Goal: Task Accomplishment & Management: Use online tool/utility

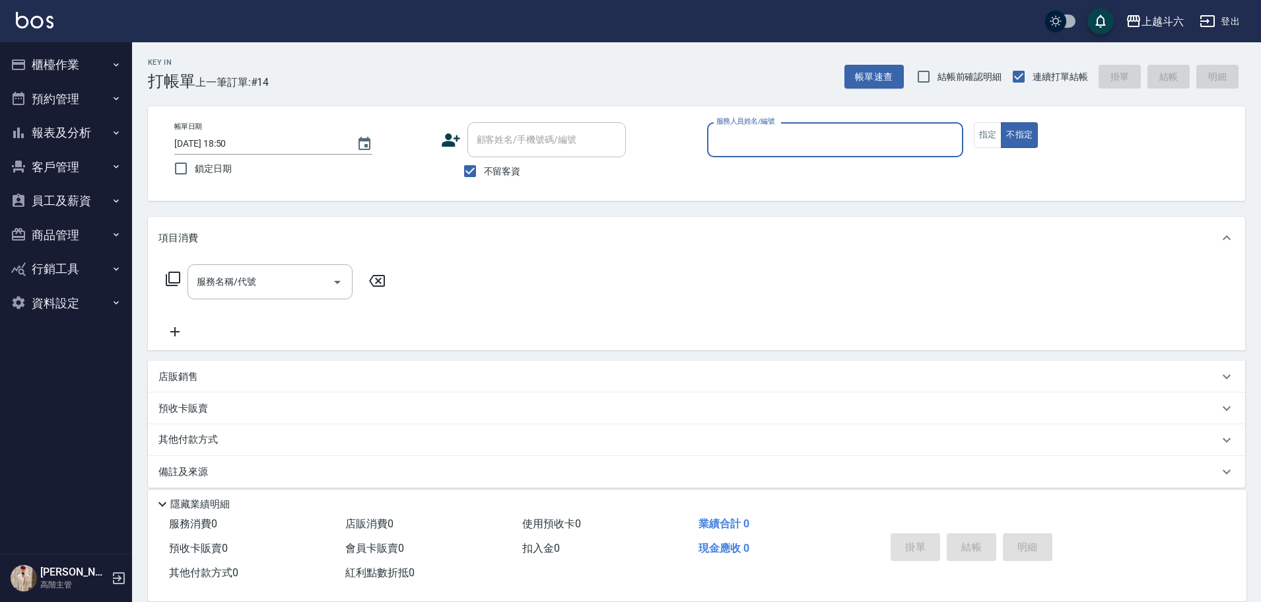
click at [801, 139] on input "服務人員姓名/編號" at bounding box center [835, 139] width 244 height 23
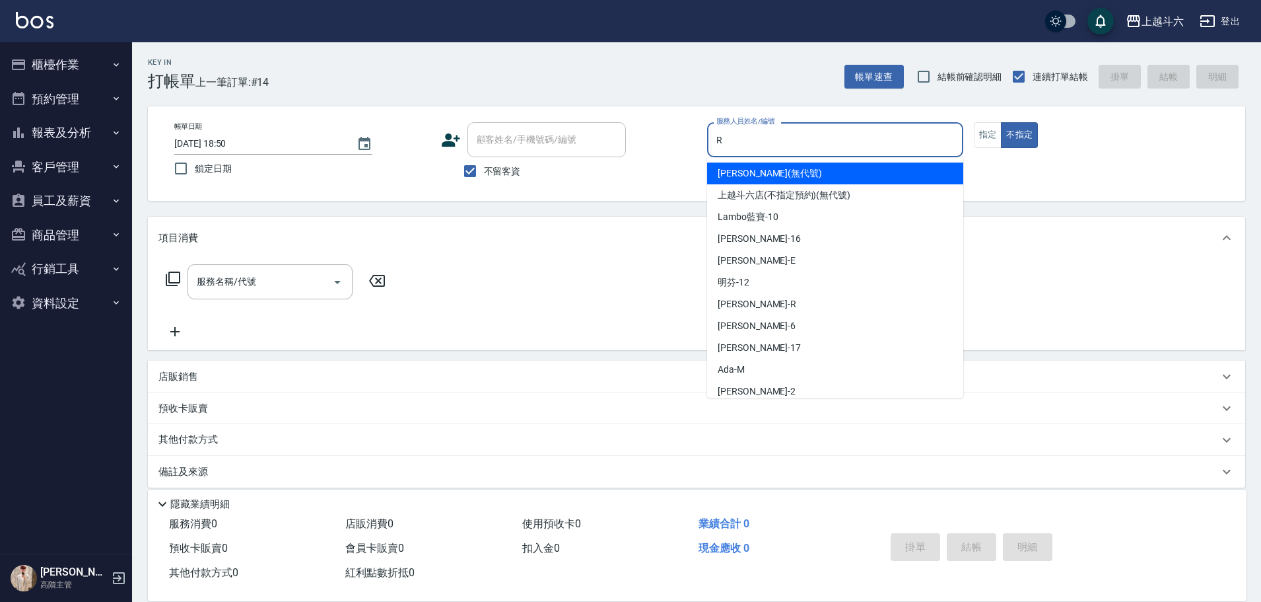
type input "[PERSON_NAME]"
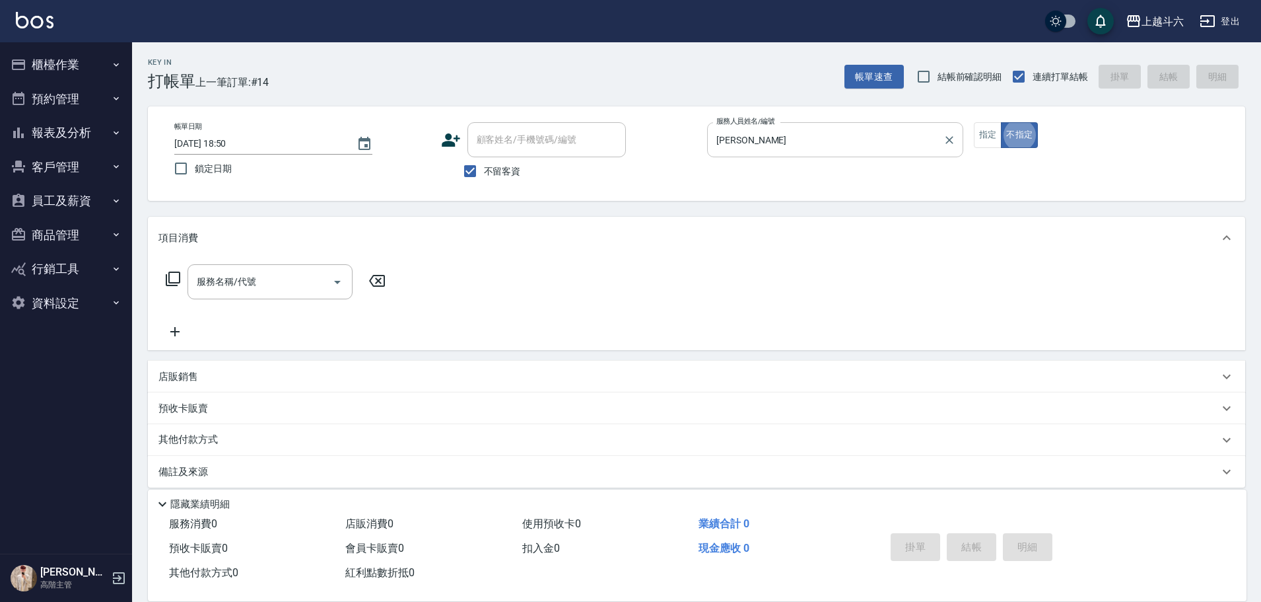
type button "false"
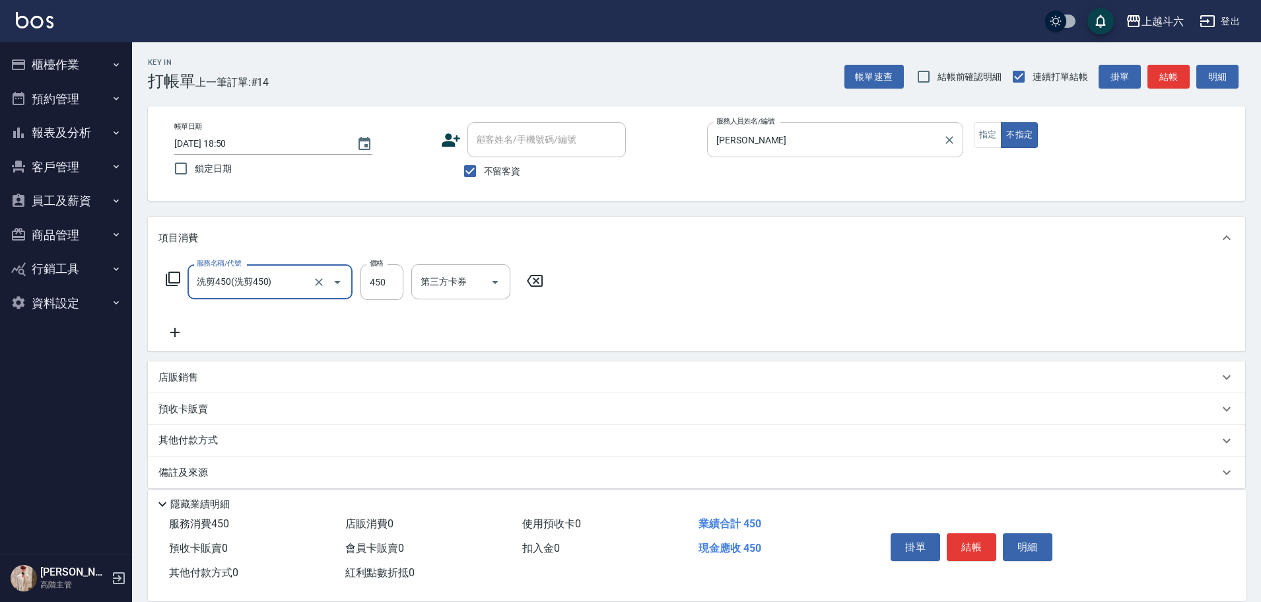
type input "洗剪450"
click at [372, 289] on input "32" at bounding box center [382, 282] width 43 height 36
type input "450"
type input "萱芸-32"
click at [975, 544] on button "結帳" at bounding box center [972, 547] width 50 height 28
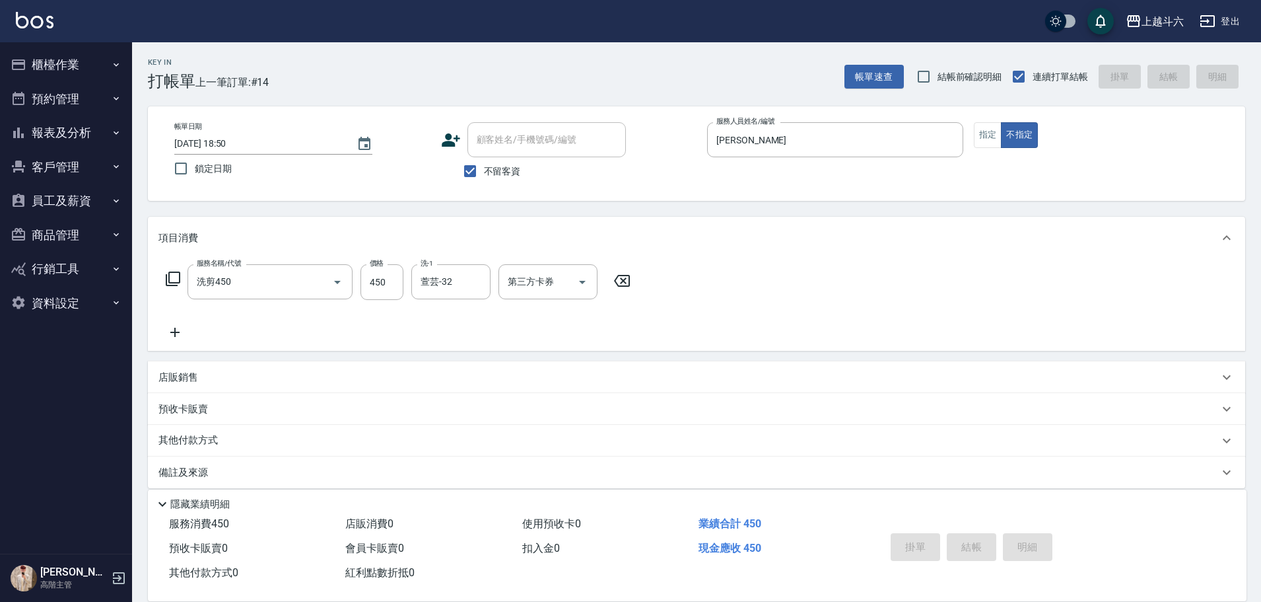
type input "[DATE] 21:18"
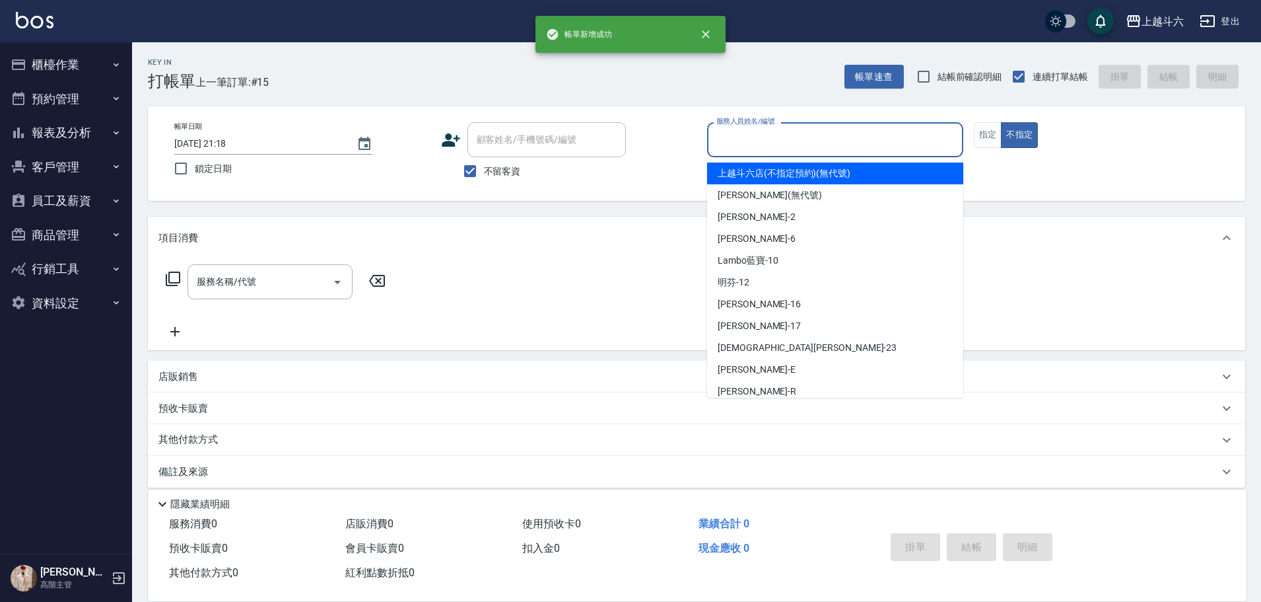
click at [821, 141] on input "服務人員姓名/編號" at bounding box center [835, 139] width 244 height 23
type input "[PERSON_NAME]"
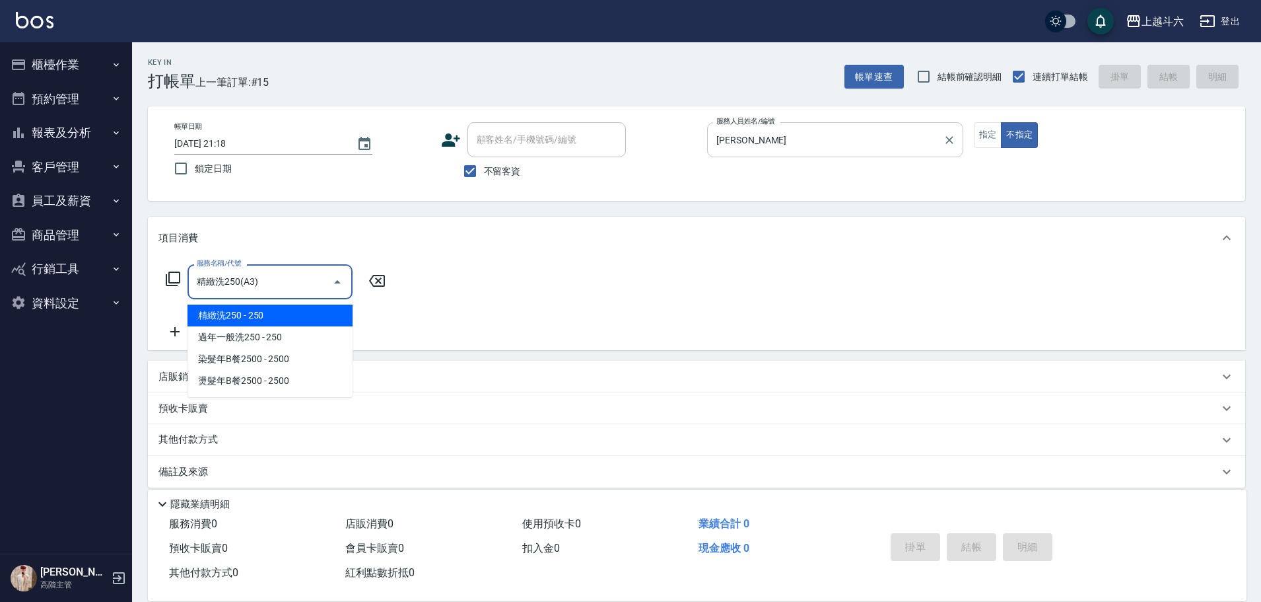
type input "精緻洗250(A3)"
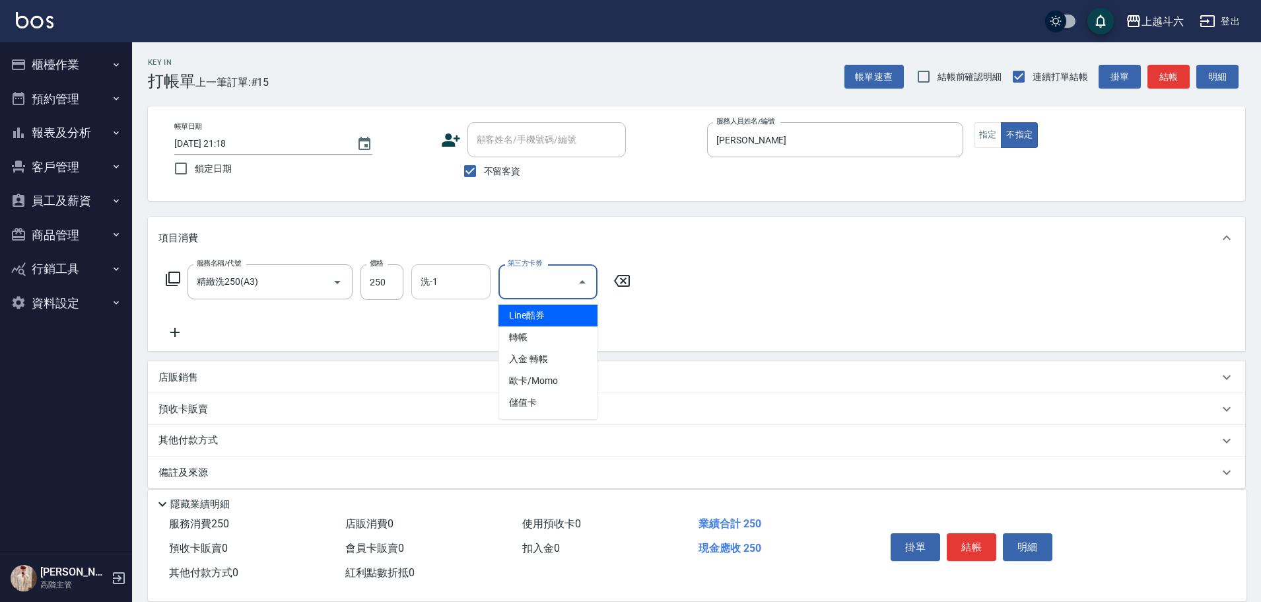
click at [441, 288] on input "洗-1" at bounding box center [450, 281] width 67 height 23
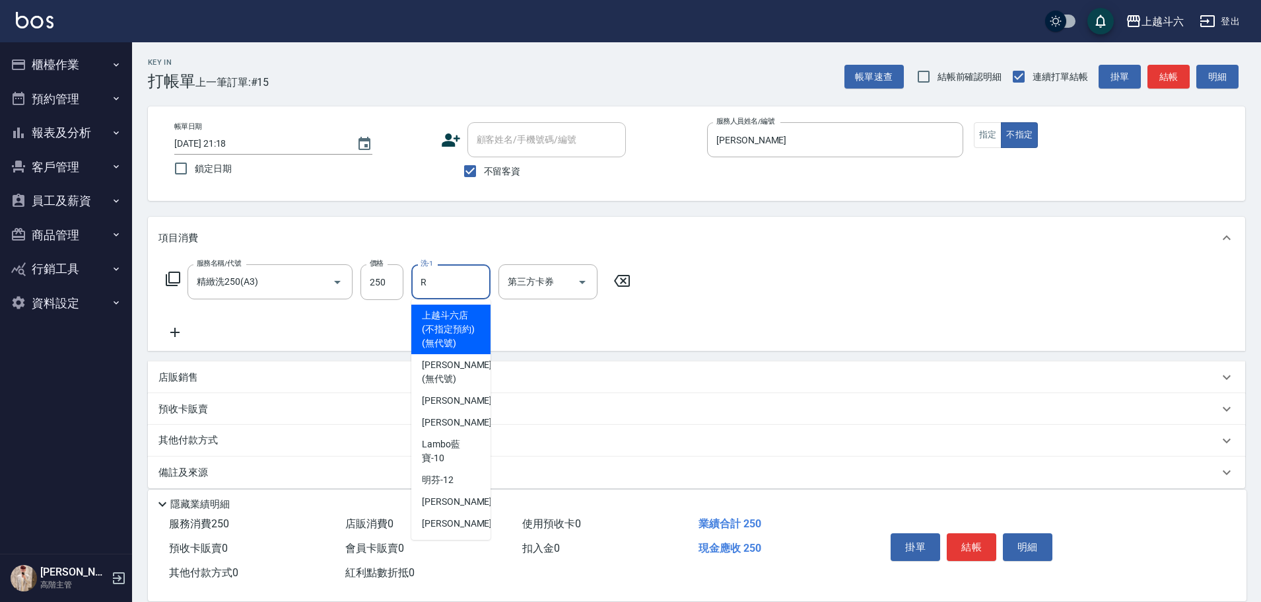
type input "[PERSON_NAME]"
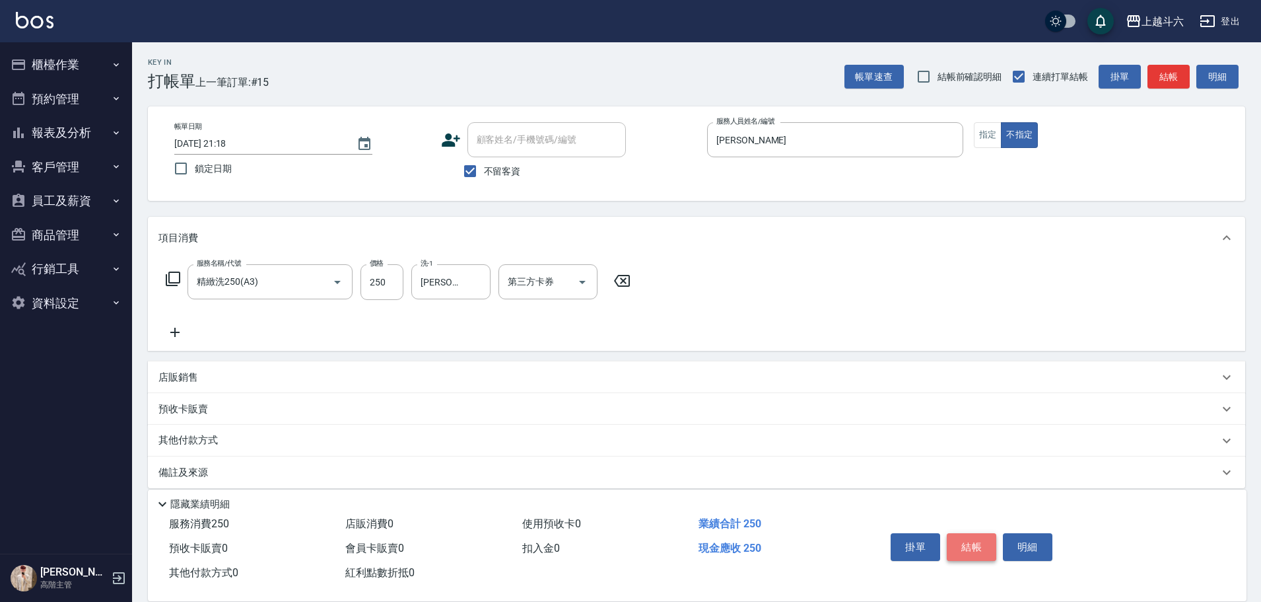
click at [974, 543] on button "結帳" at bounding box center [972, 547] width 50 height 28
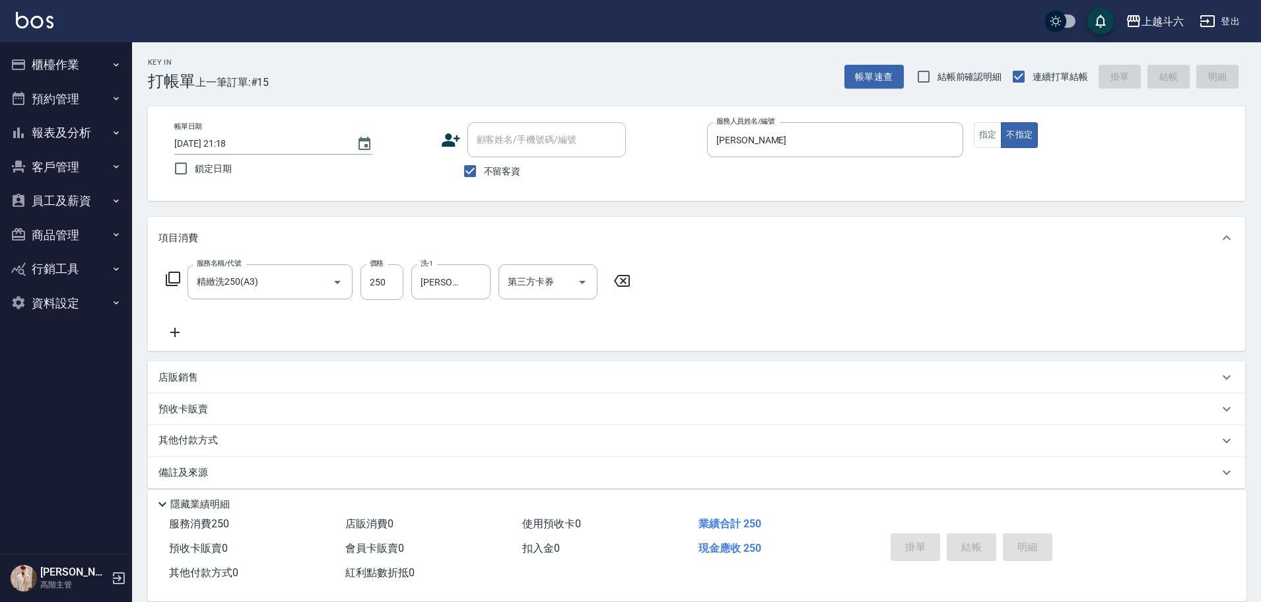
type input "[DATE] 21:19"
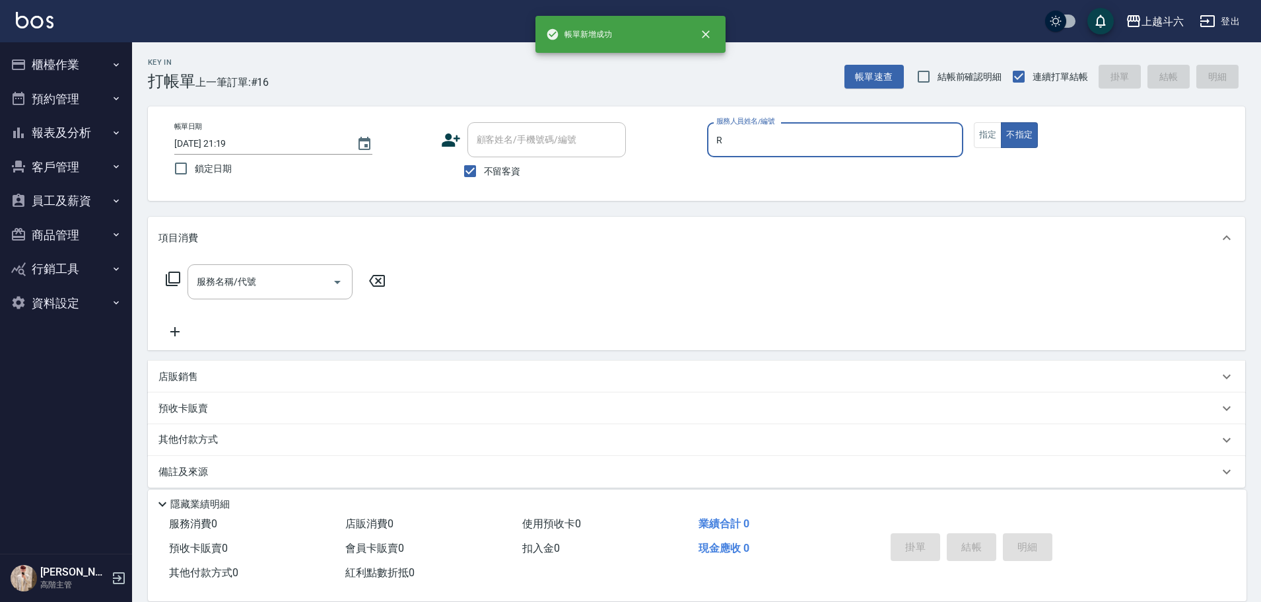
type input "[PERSON_NAME]"
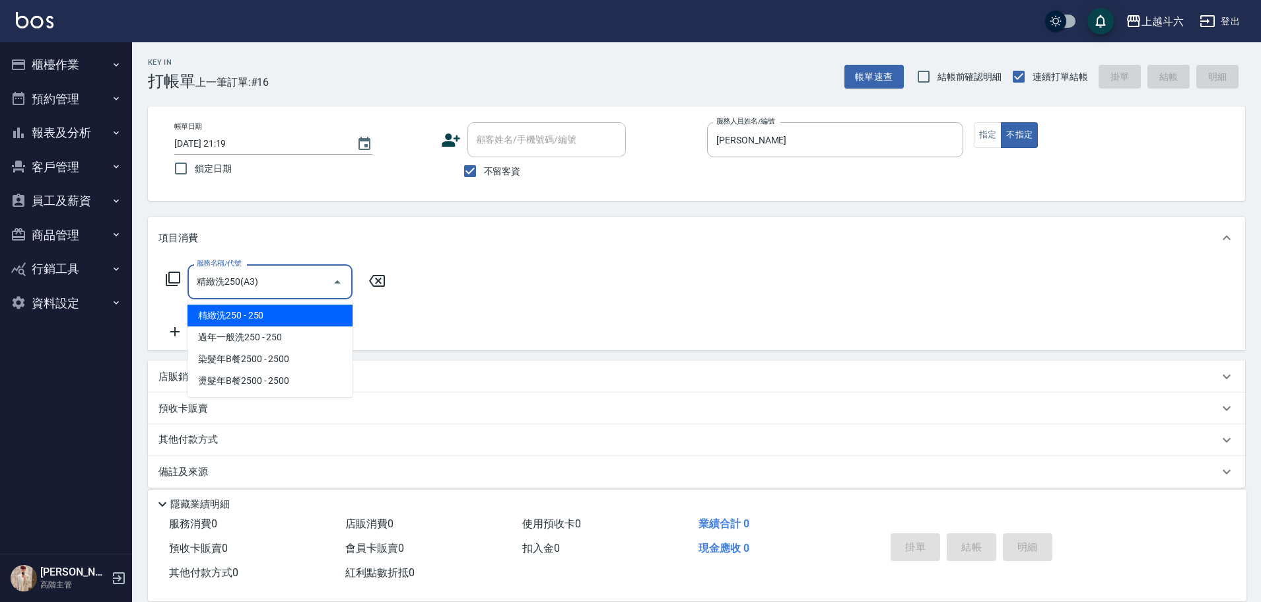
type input "精緻洗250(A3)"
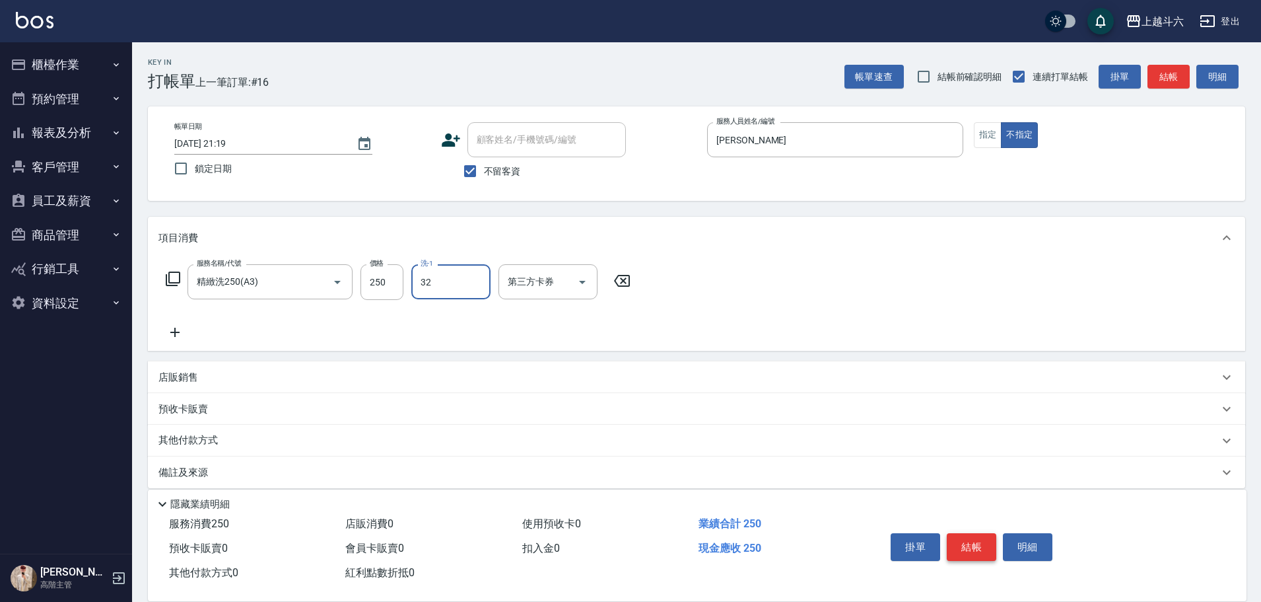
type input "萱芸-32"
click at [974, 542] on button "結帳" at bounding box center [972, 547] width 50 height 28
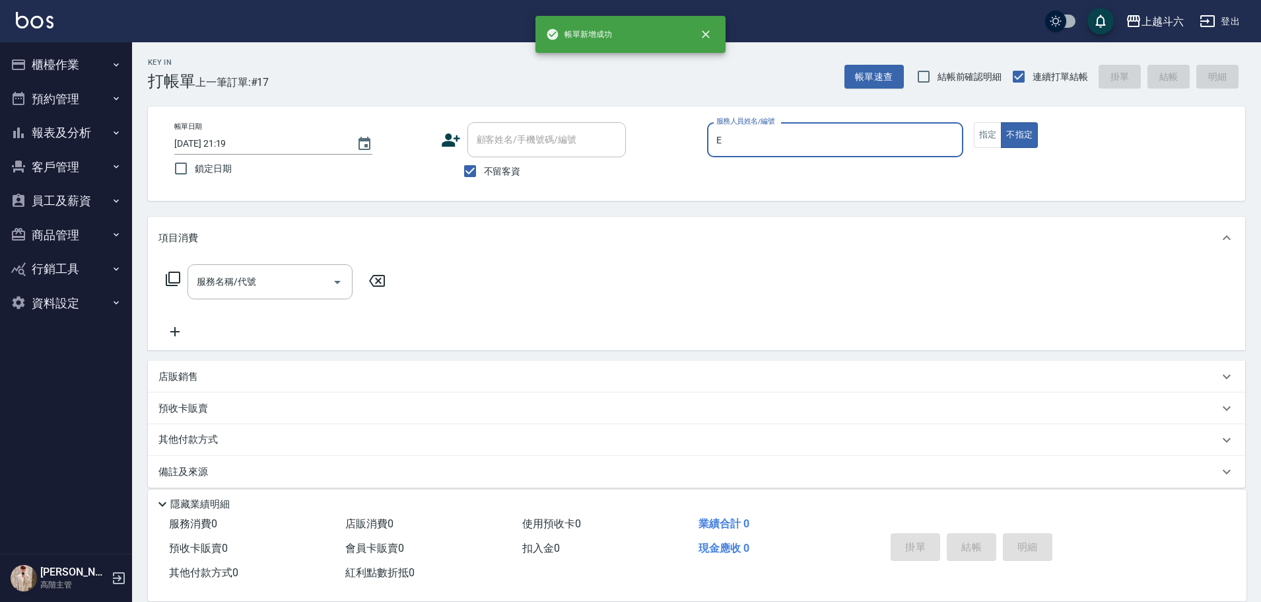
type input "[PERSON_NAME]"
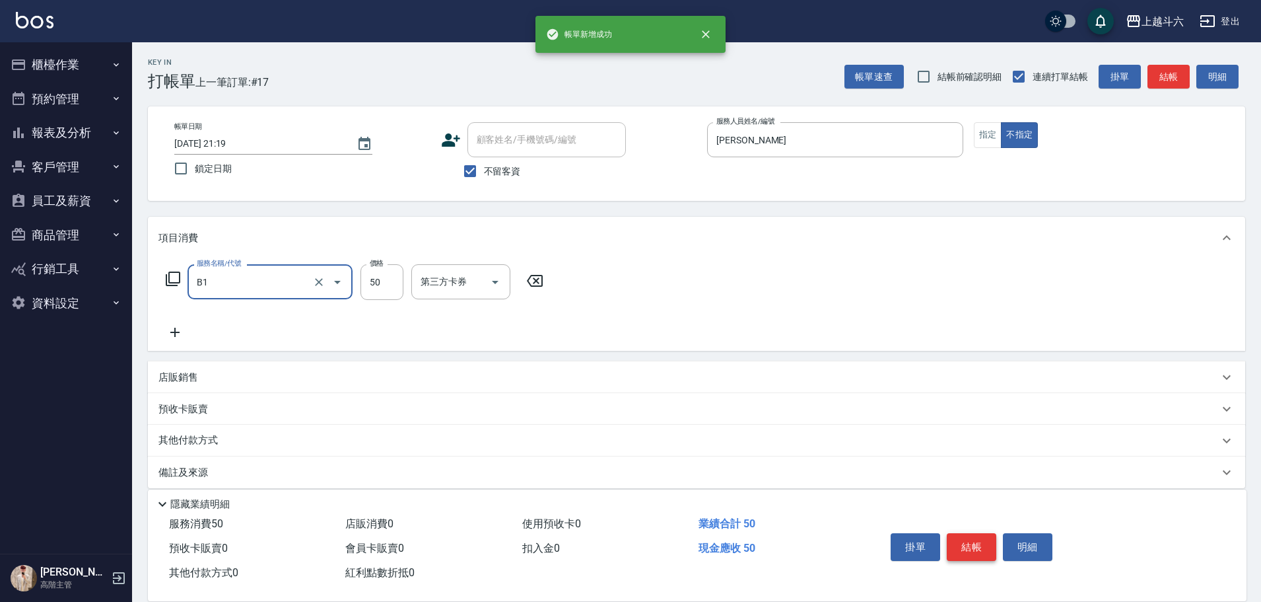
type input "剪髮(B1)"
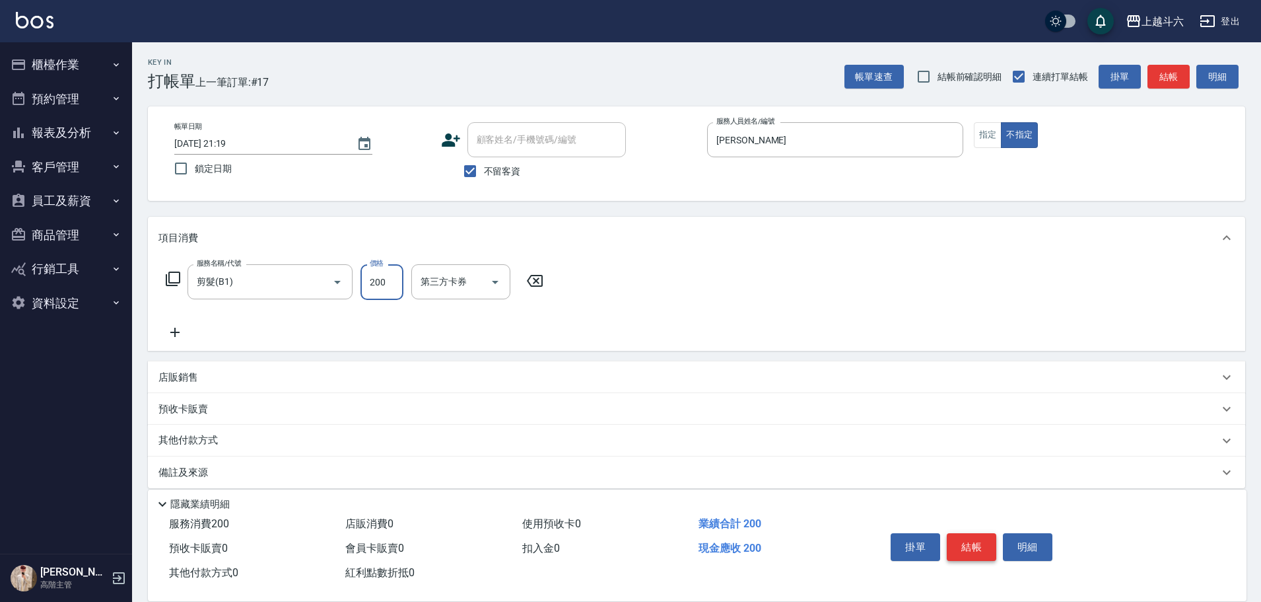
type input "200"
click at [974, 542] on button "結帳" at bounding box center [972, 547] width 50 height 28
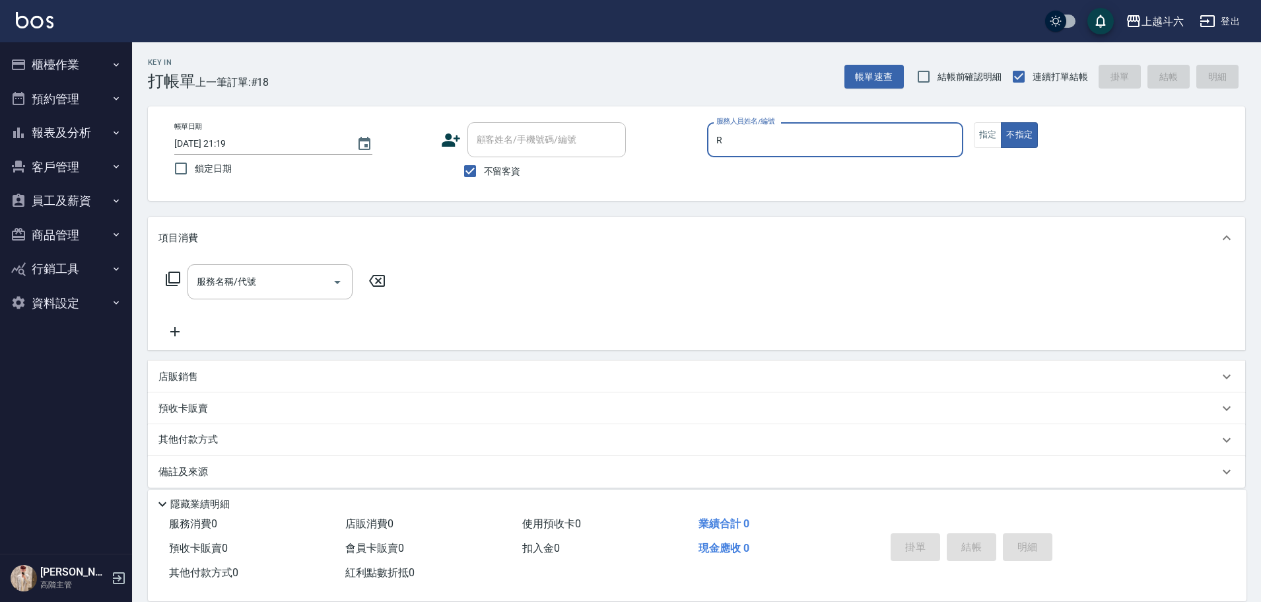
type input "[PERSON_NAME]"
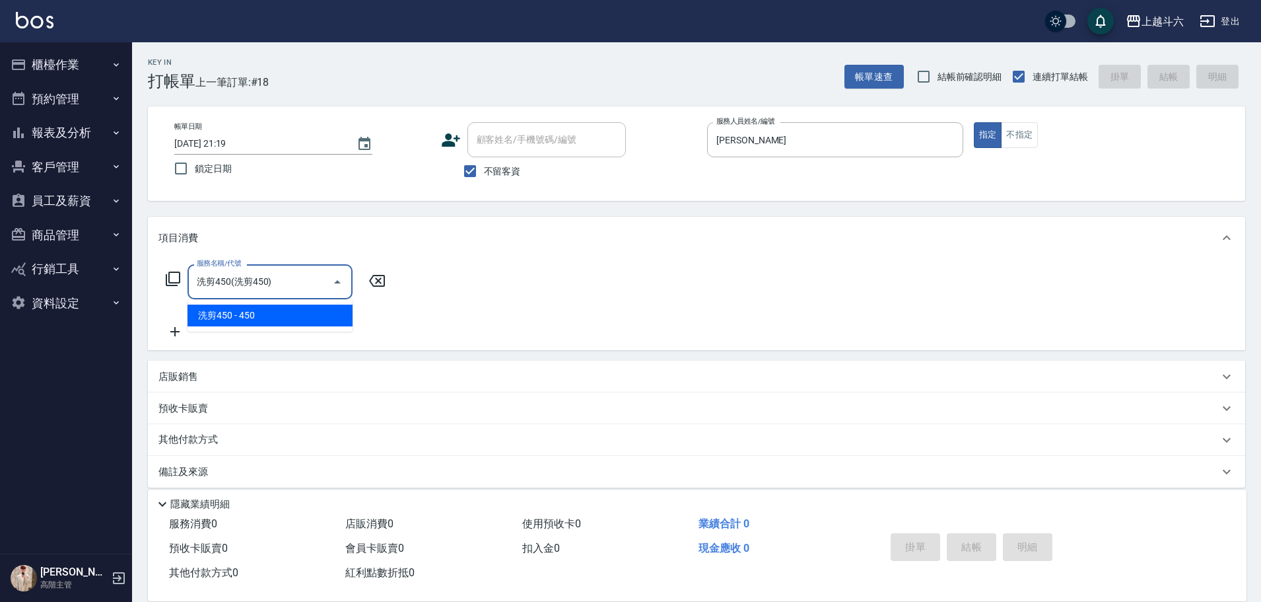
type input "洗剪450"
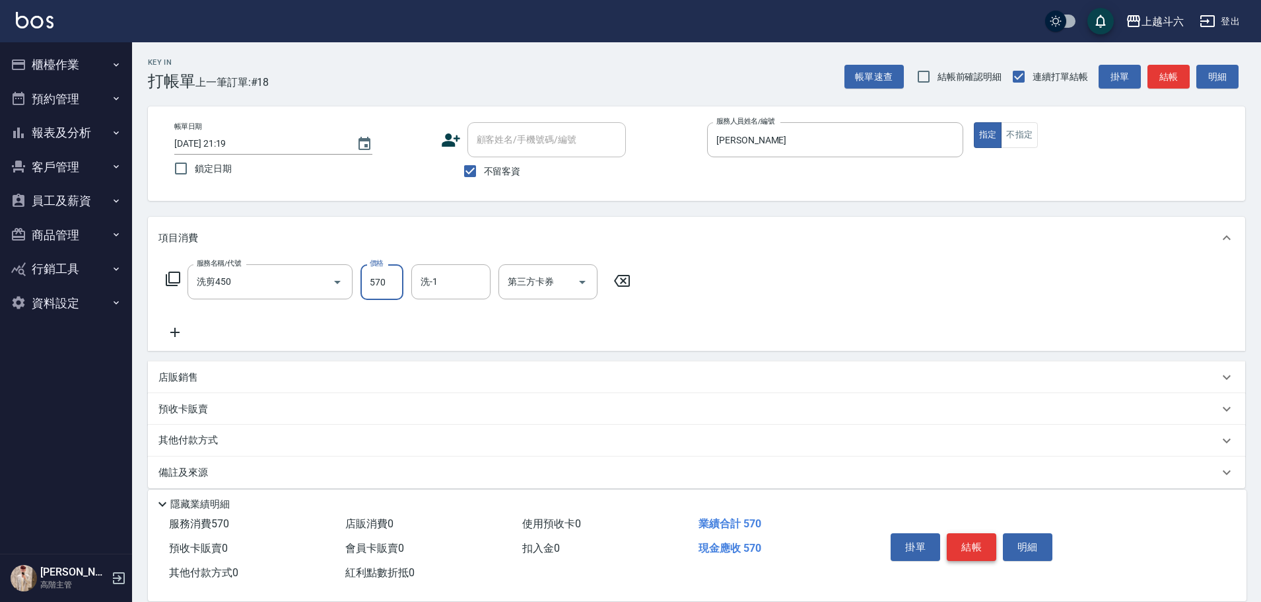
type input "570"
type input "萱芸-32"
click at [974, 542] on button "結帳" at bounding box center [972, 547] width 50 height 28
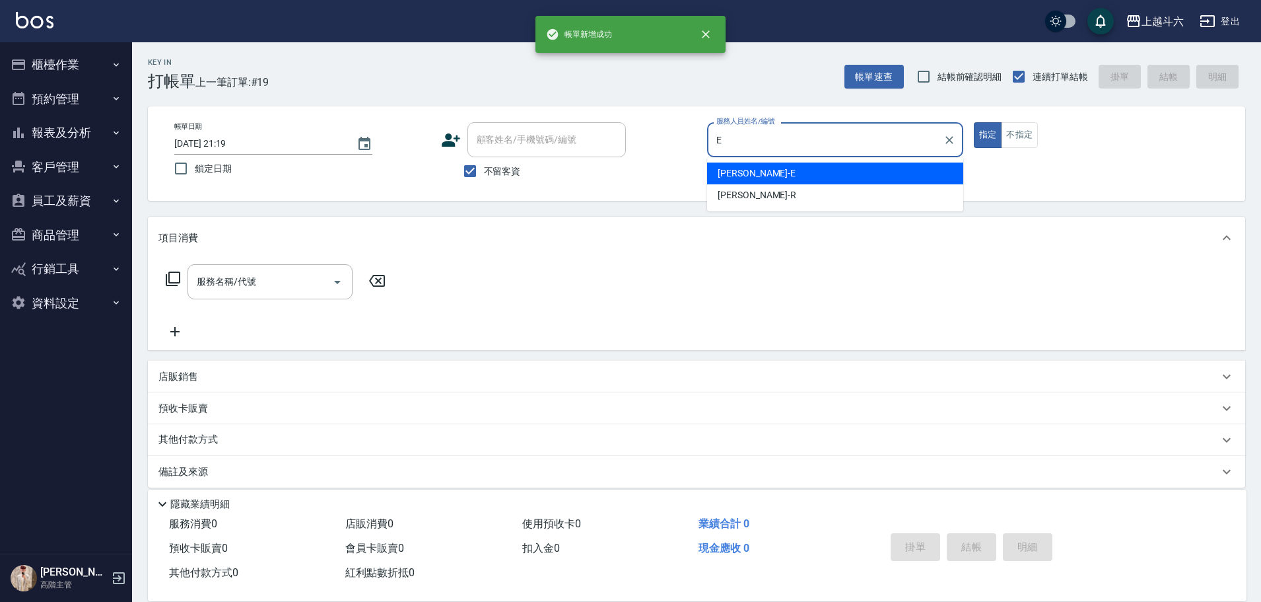
type input "[PERSON_NAME]"
type button "true"
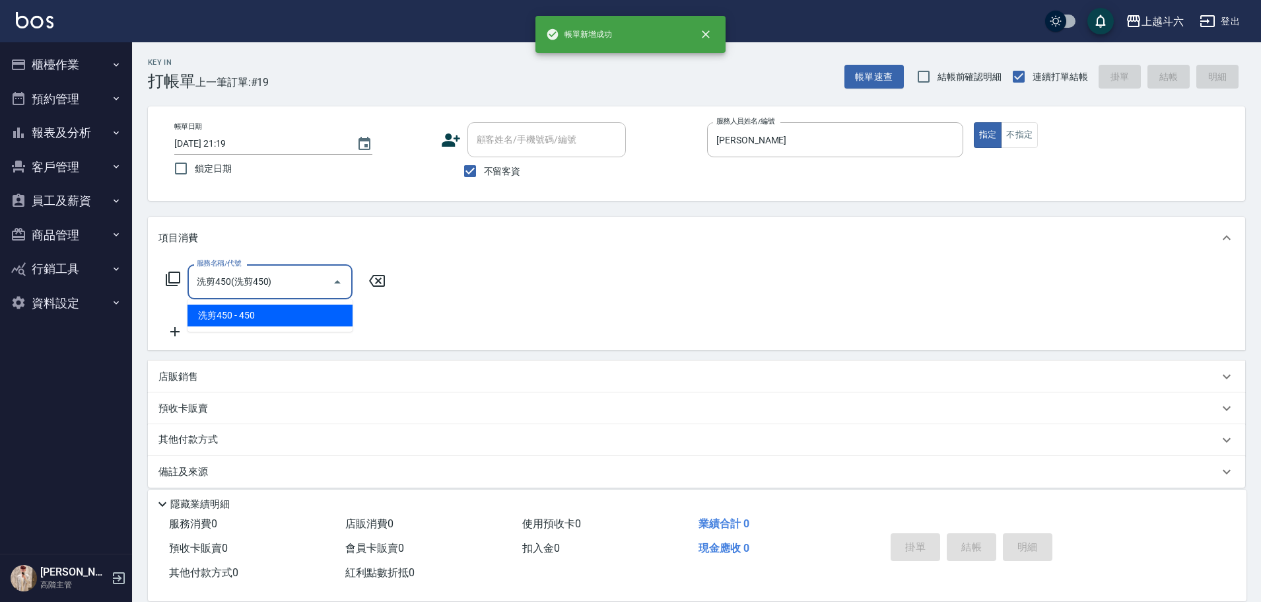
type input "洗剪450"
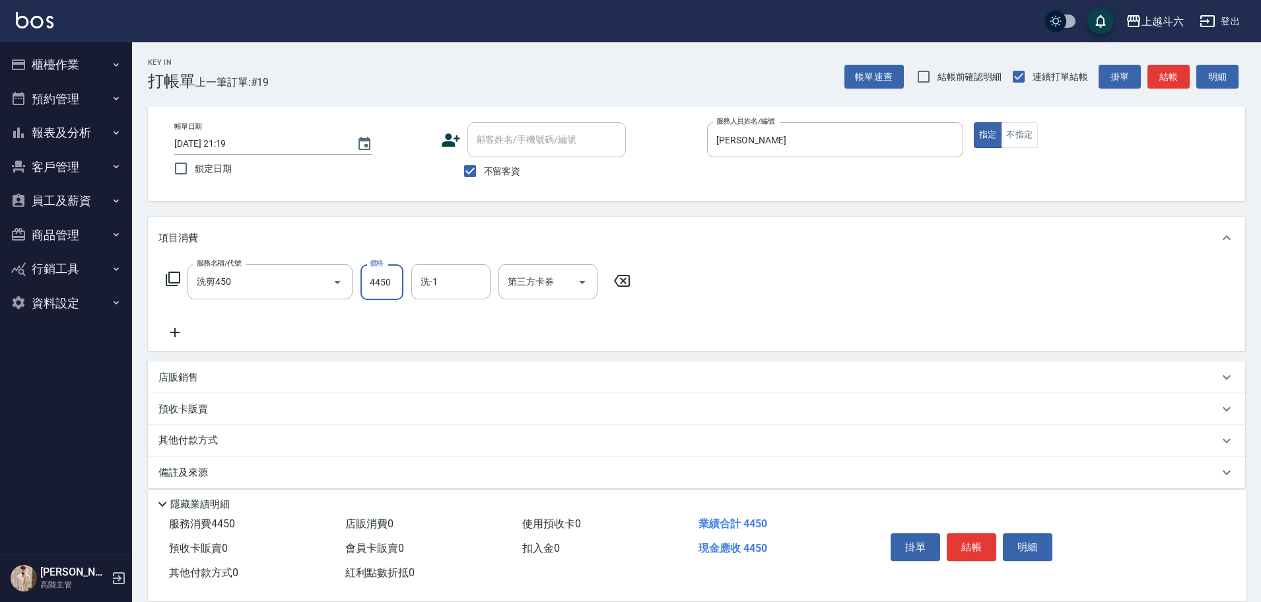
type input "450"
type input "萱芸-32"
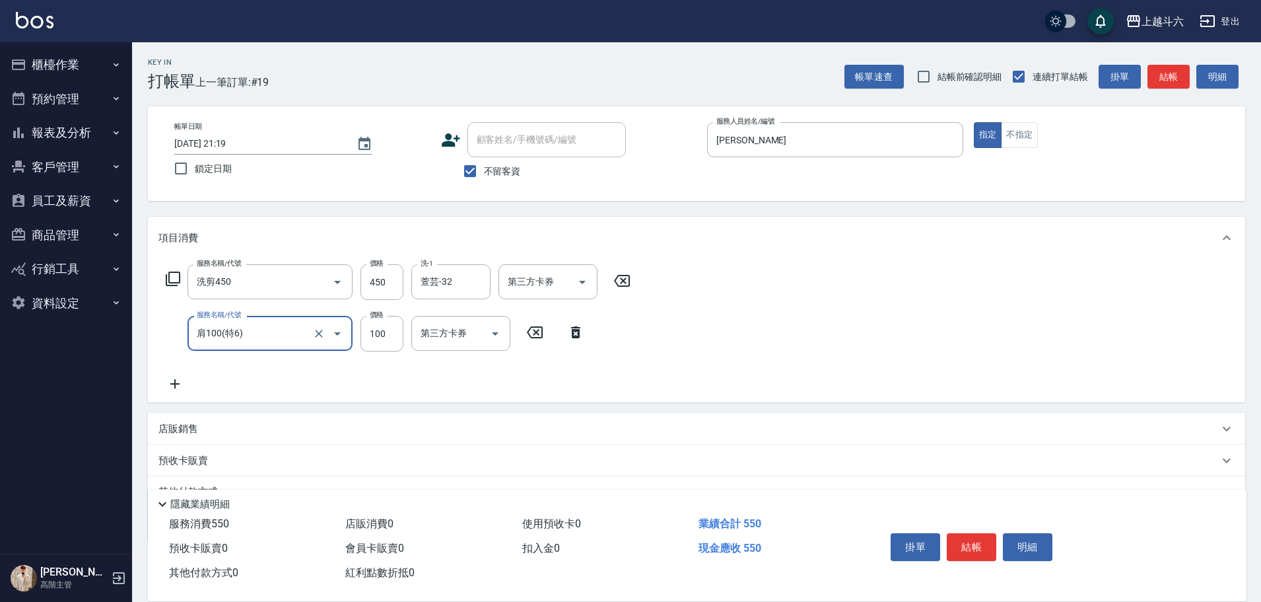
type input "肩100(特6)"
type input "萱芸-32"
click at [969, 538] on button "結帳" at bounding box center [972, 547] width 50 height 28
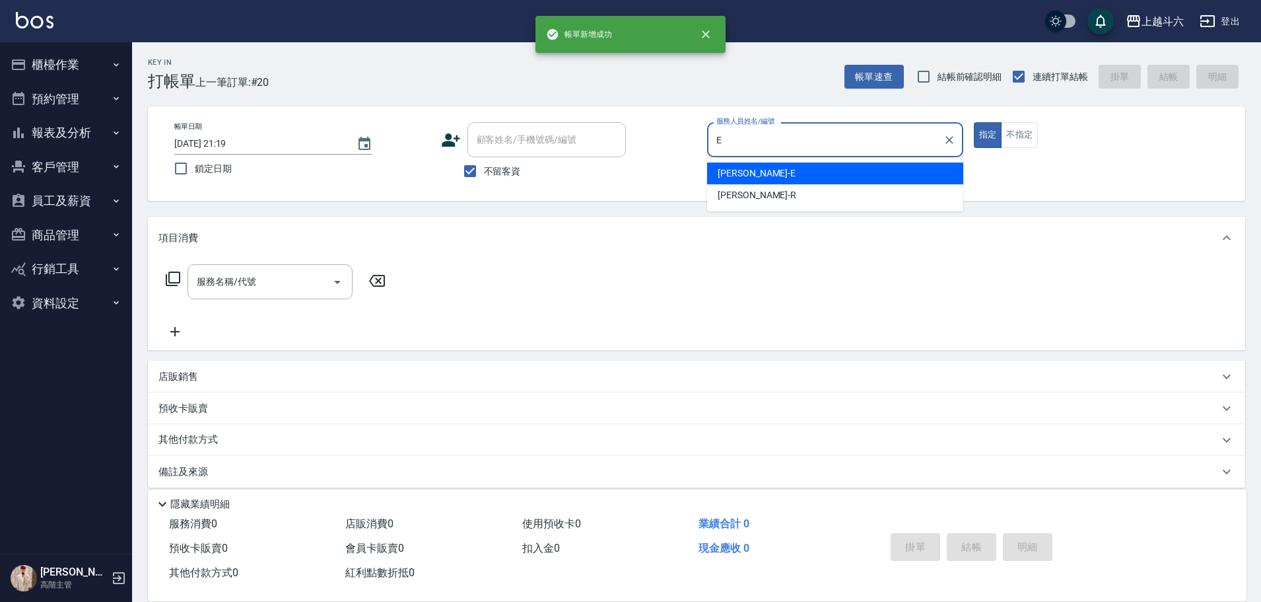
type input "[PERSON_NAME]"
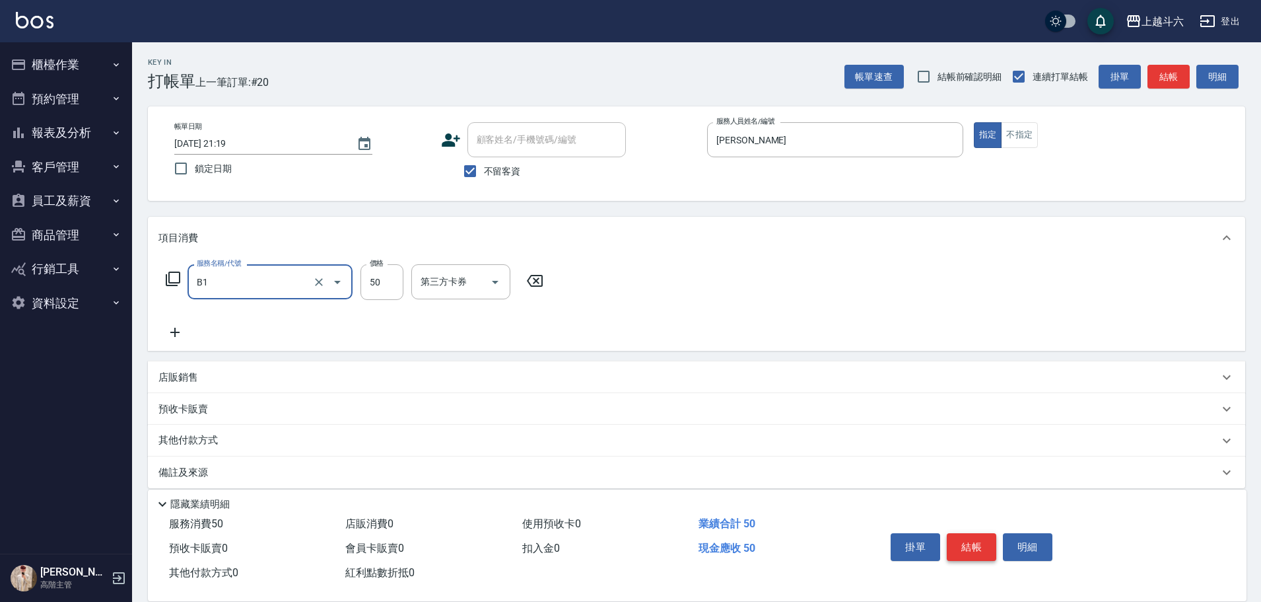
type input "剪髮(B1)"
type input "250"
click at [970, 538] on button "結帳" at bounding box center [972, 547] width 50 height 28
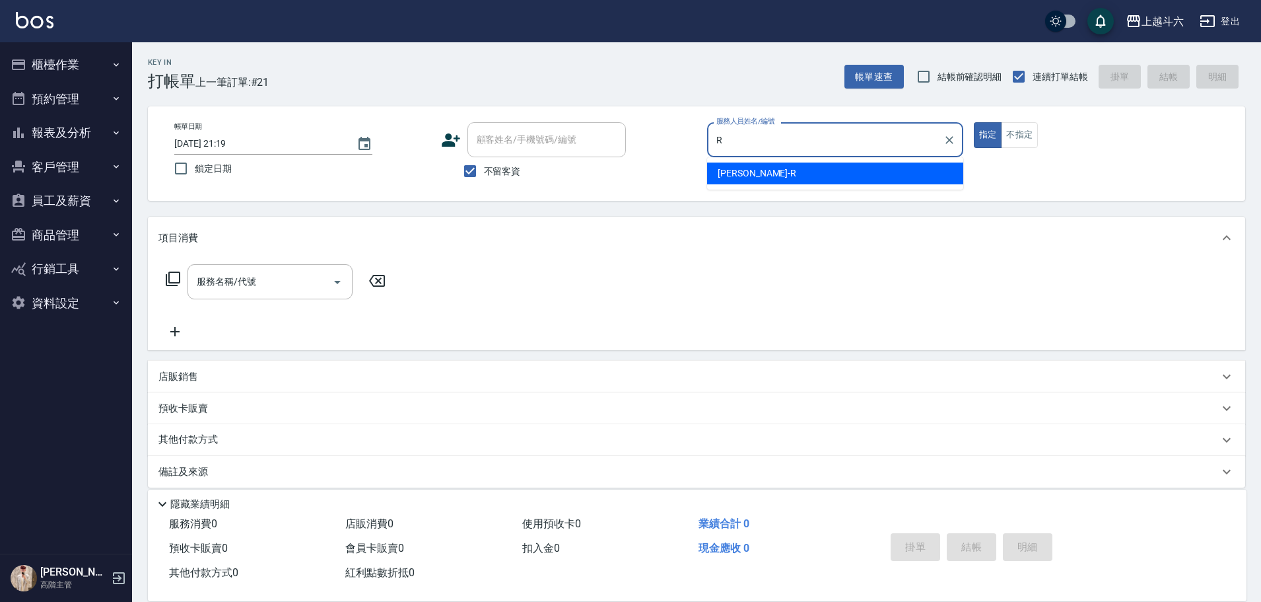
type input "[PERSON_NAME]"
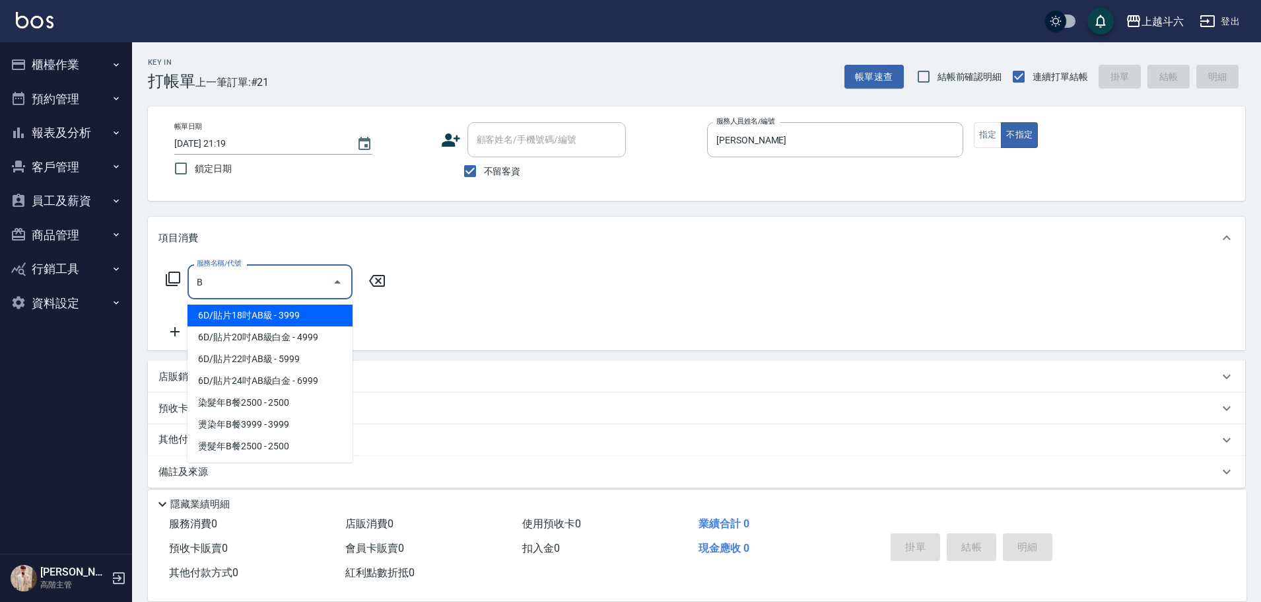
type input "B1"
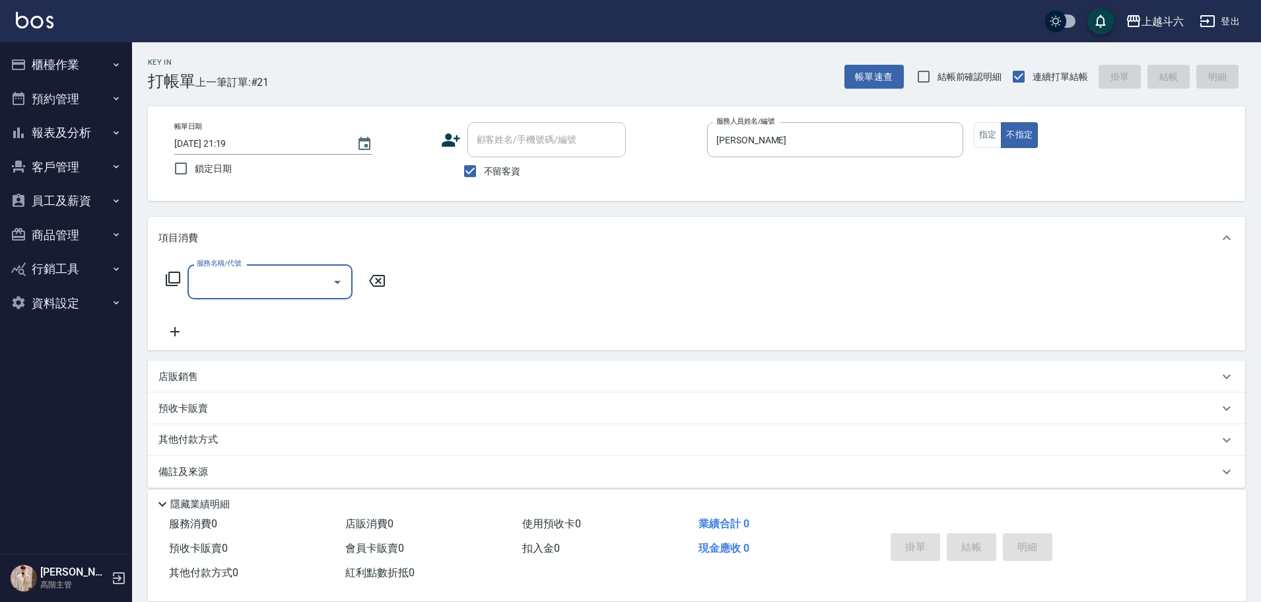
click at [258, 288] on input "服務名稱/代號" at bounding box center [259, 281] width 133 height 23
type input "R"
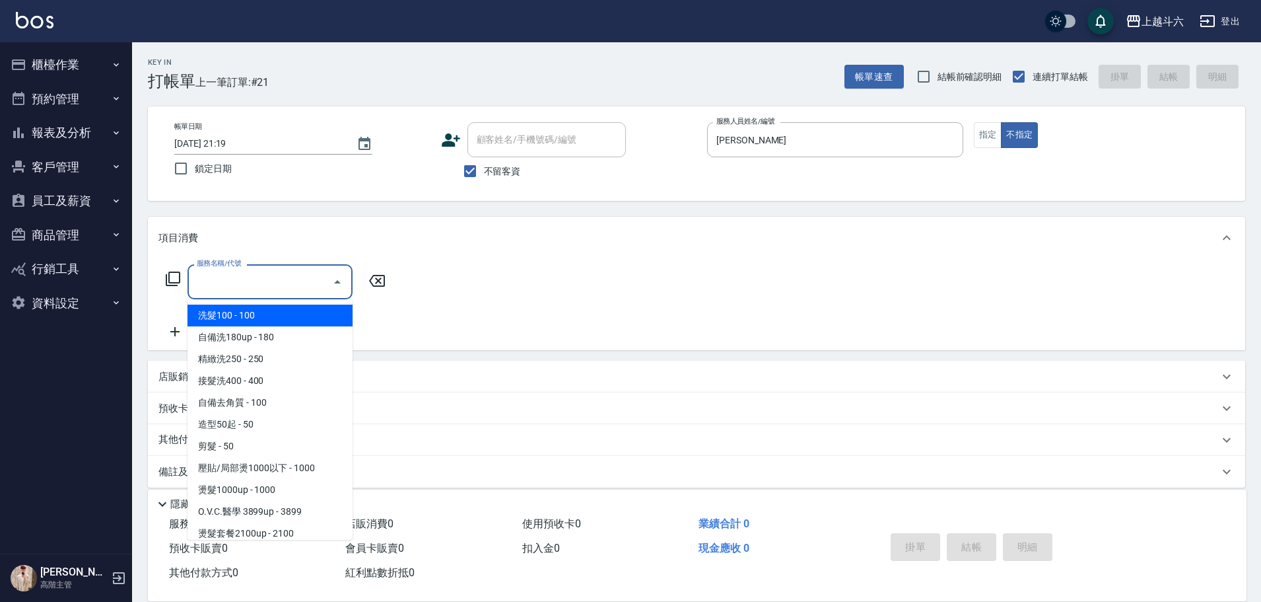
type input "e"
type input "y"
type input "ㄏ"
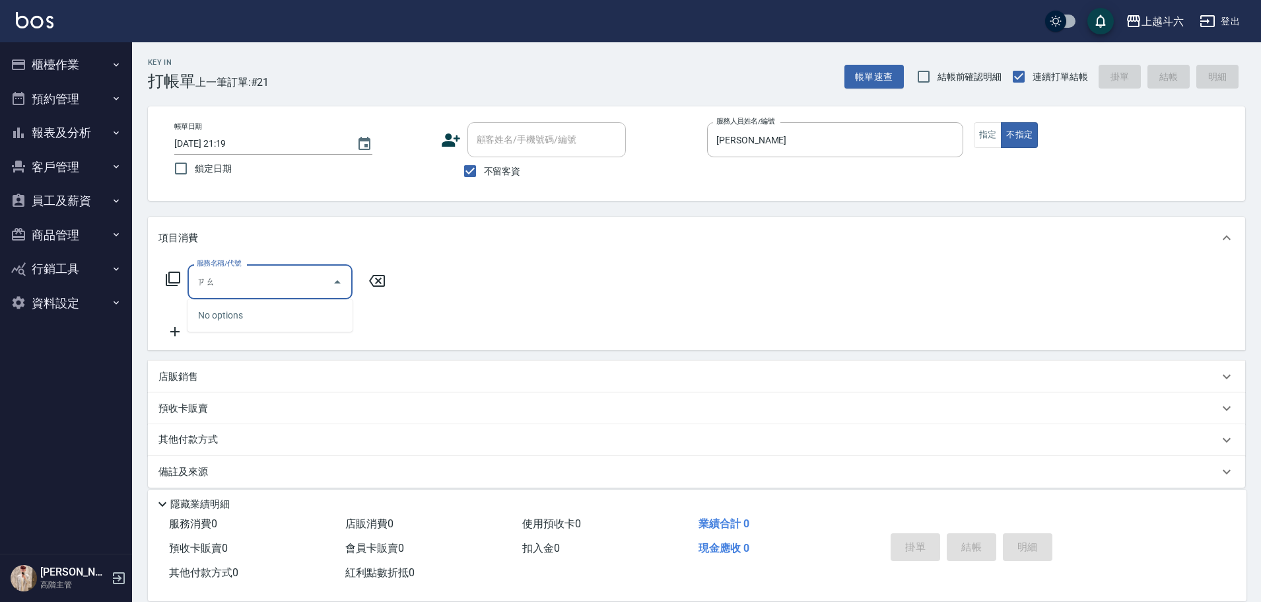
type input "造"
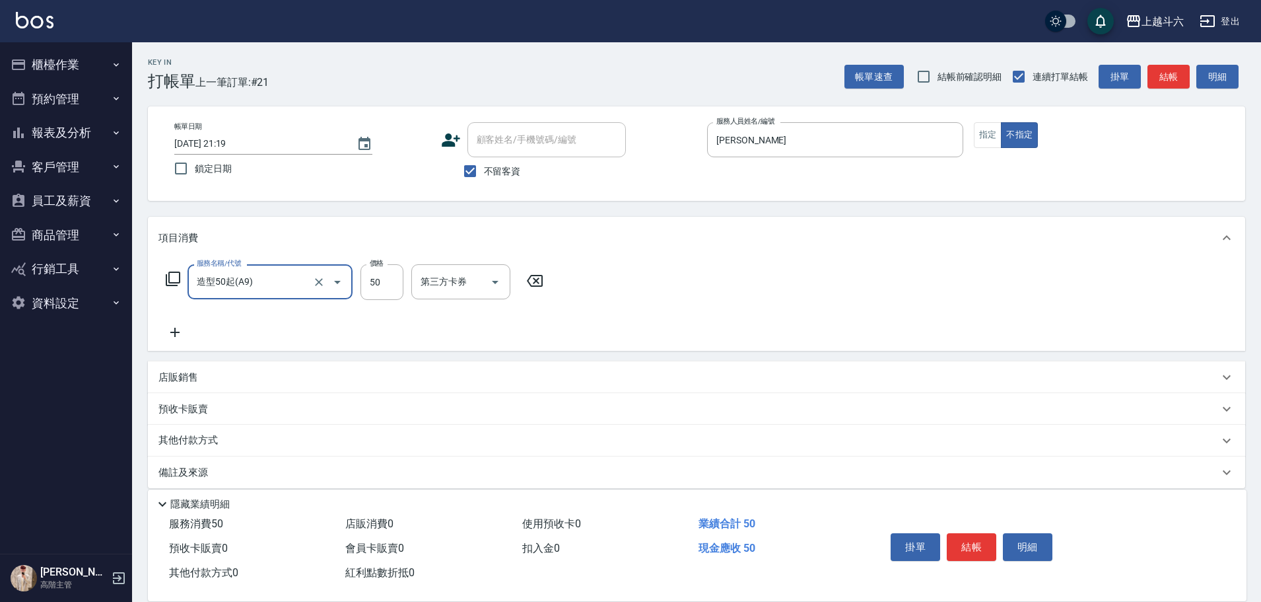
type input "造型50起(A9)"
type input "250"
click at [974, 545] on button "結帳" at bounding box center [972, 547] width 50 height 28
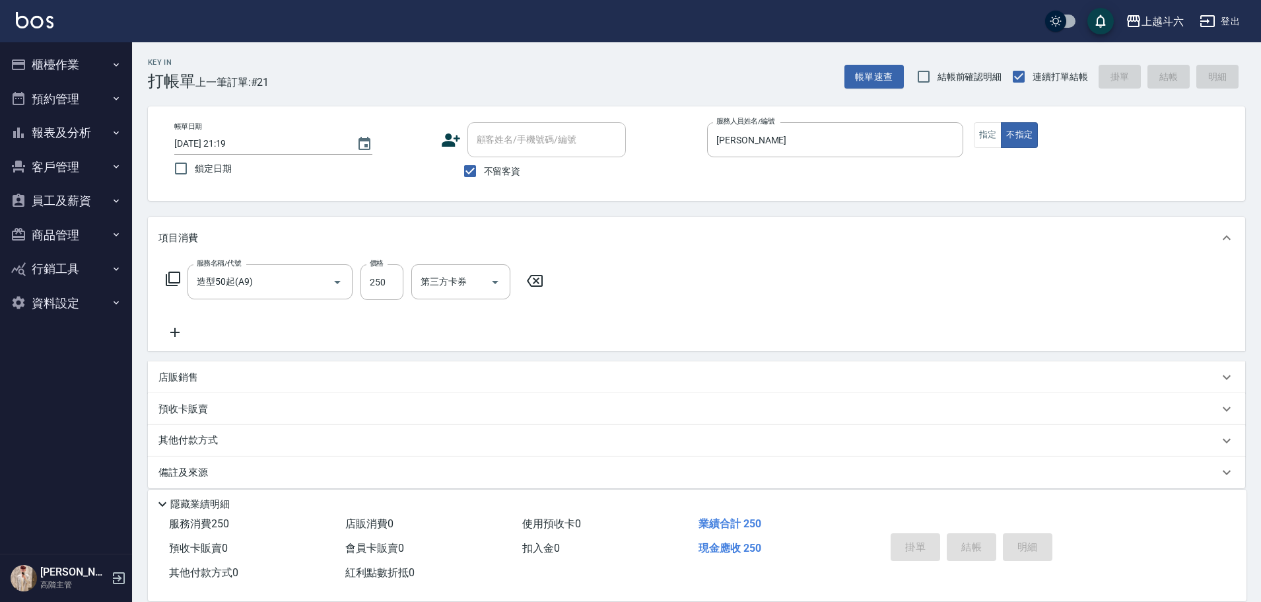
type input "[DATE] 21:20"
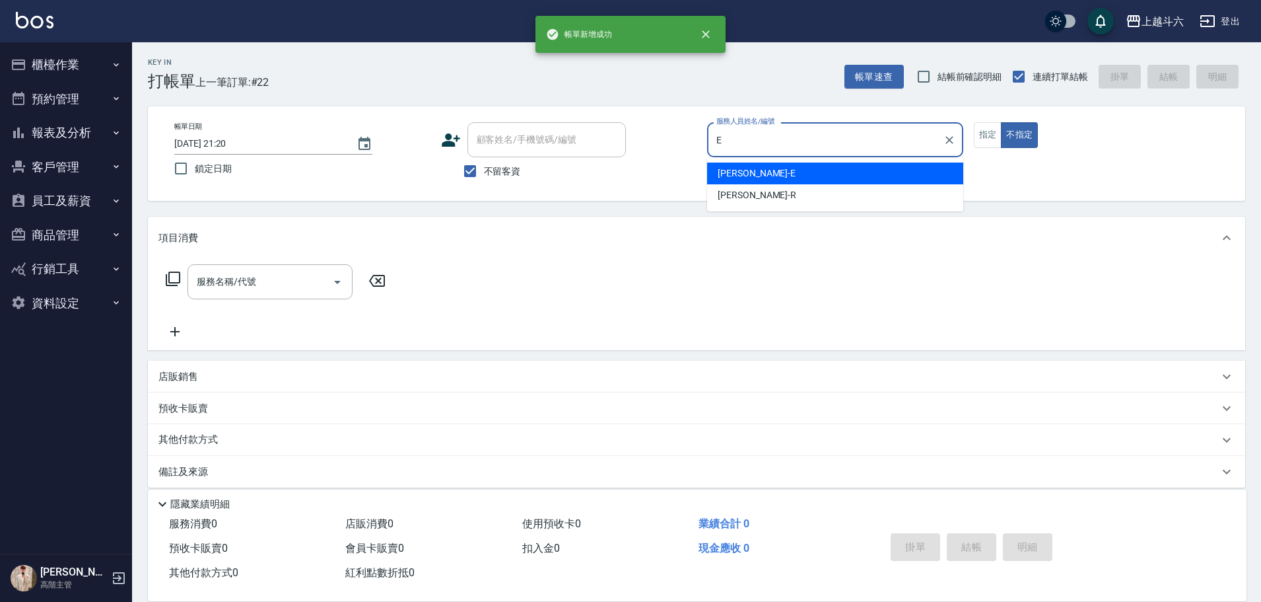
type input "[PERSON_NAME]"
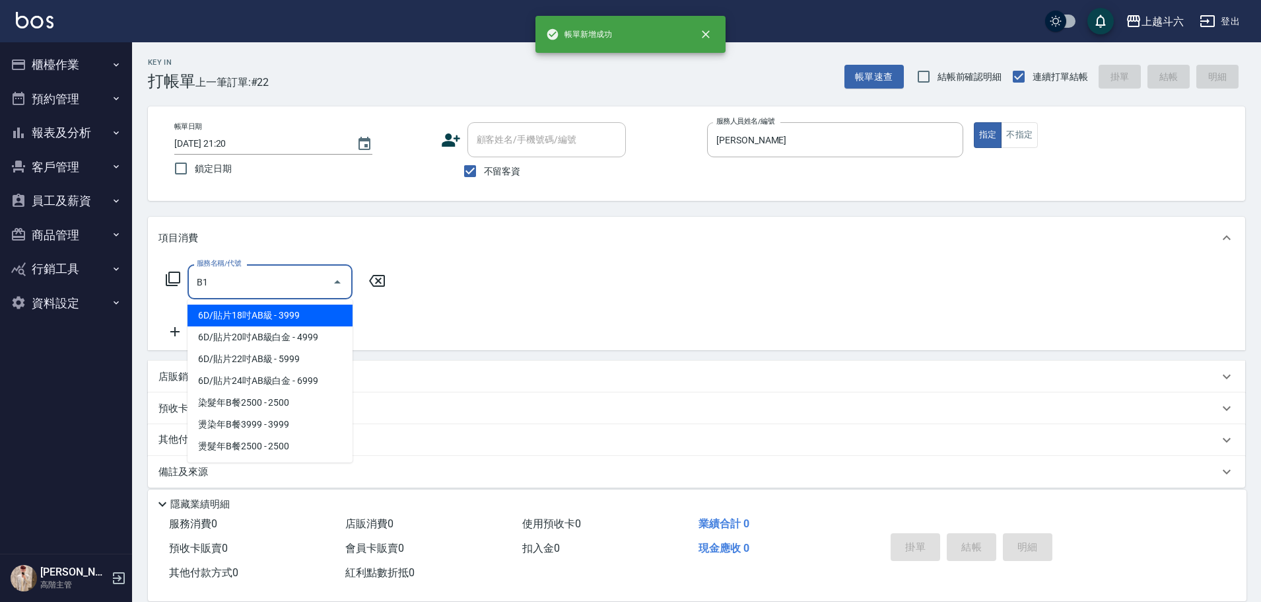
type input "剪髮(B1)"
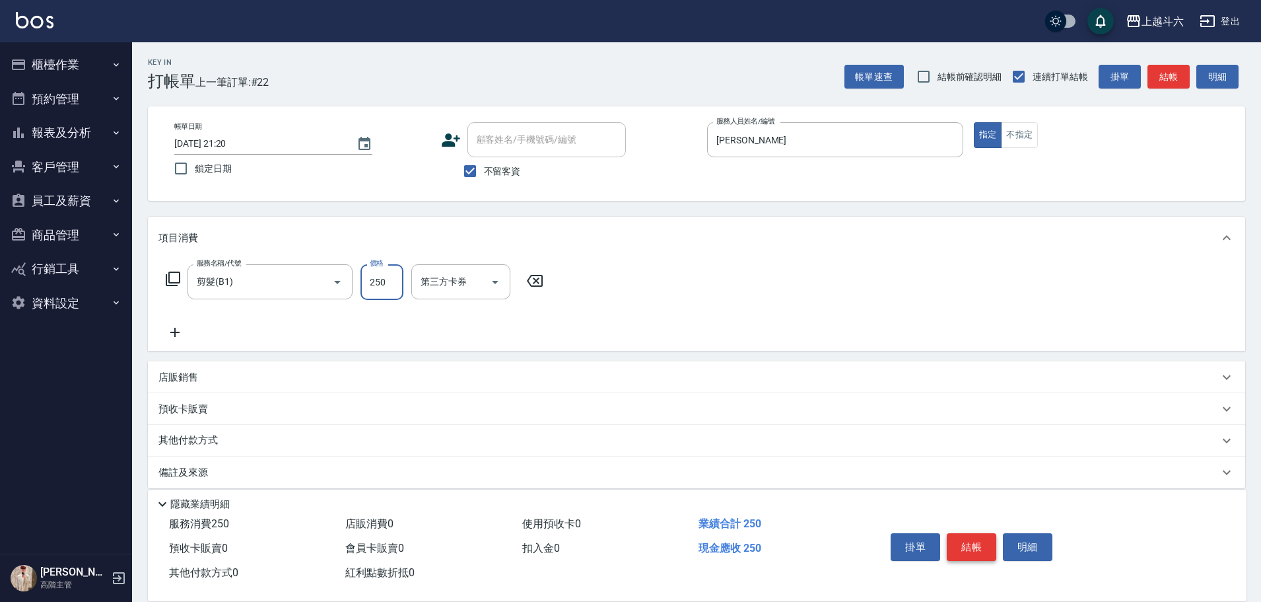
type input "250"
click at [982, 550] on button "結帳" at bounding box center [972, 547] width 50 height 28
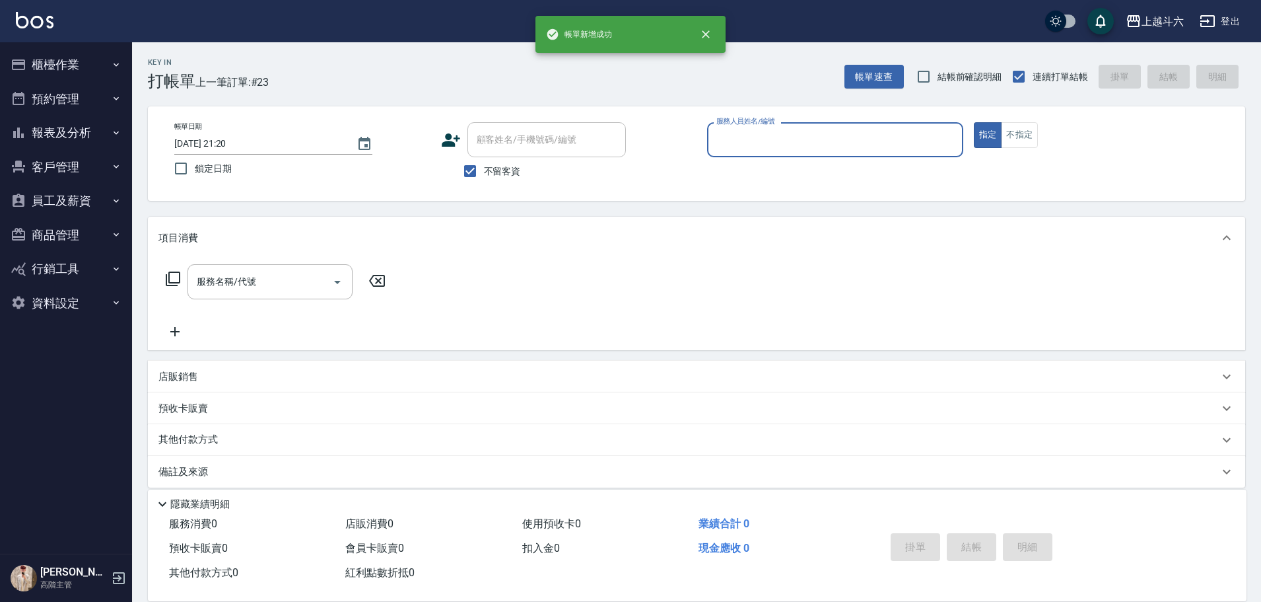
click at [91, 61] on button "櫃檯作業" at bounding box center [66, 65] width 122 height 34
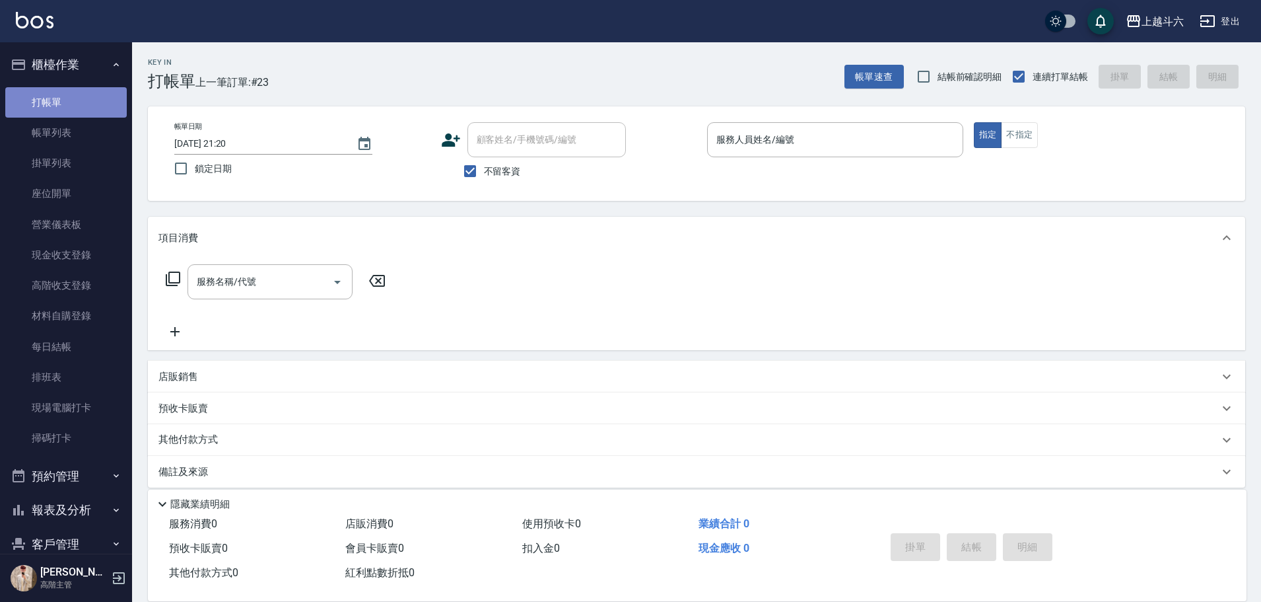
click at [76, 114] on link "打帳單" at bounding box center [66, 102] width 122 height 30
click at [76, 124] on link "帳單列表" at bounding box center [66, 133] width 122 height 30
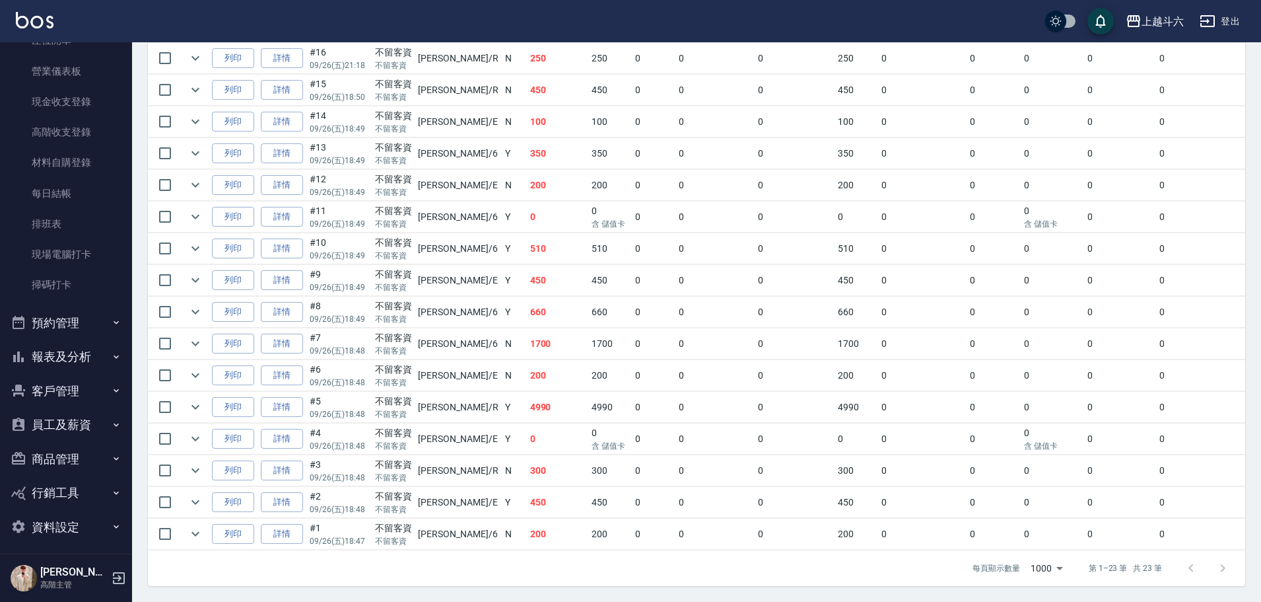
scroll to position [159, 0]
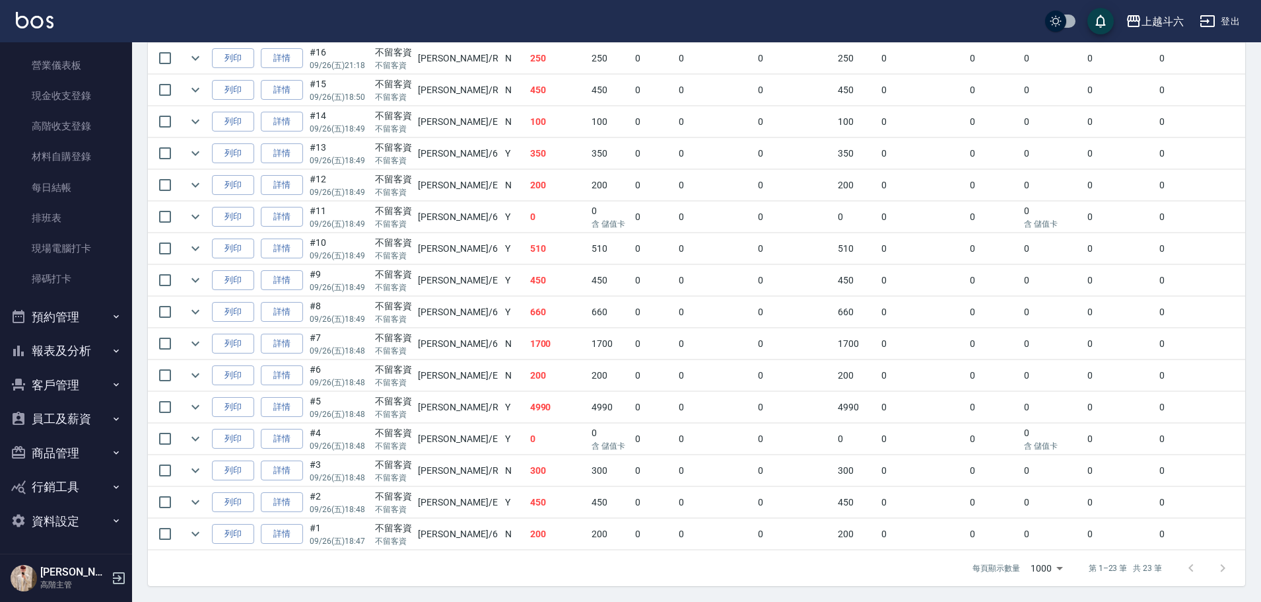
click at [81, 353] on button "報表及分析" at bounding box center [66, 350] width 122 height 34
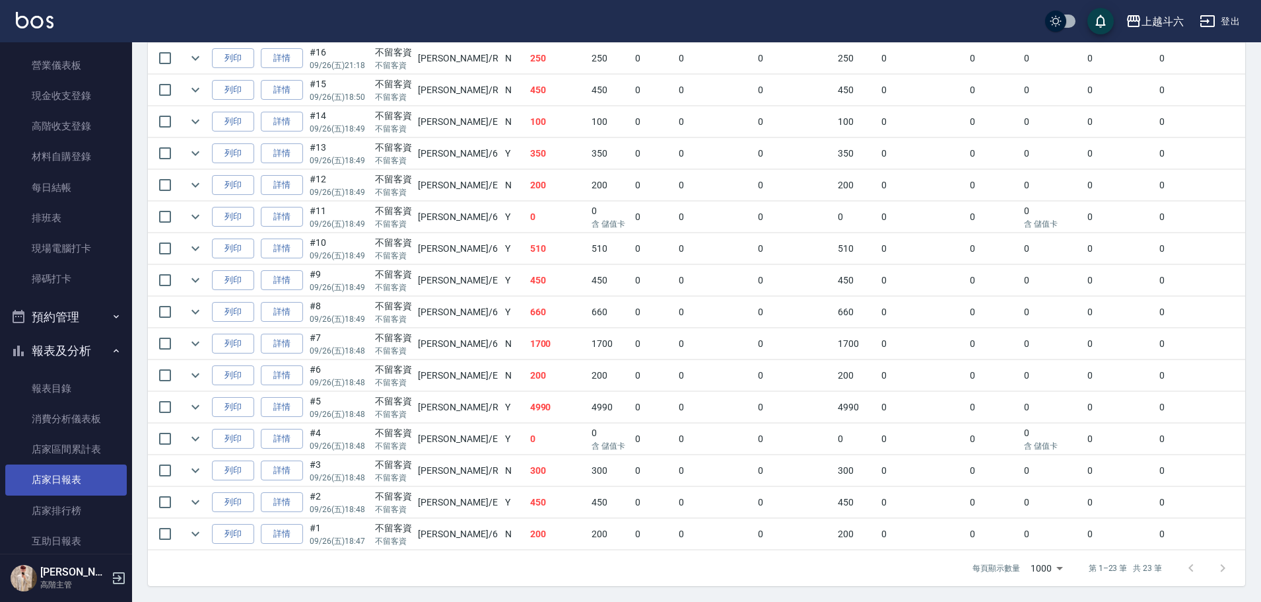
click at [104, 470] on link "店家日報表" at bounding box center [66, 479] width 122 height 30
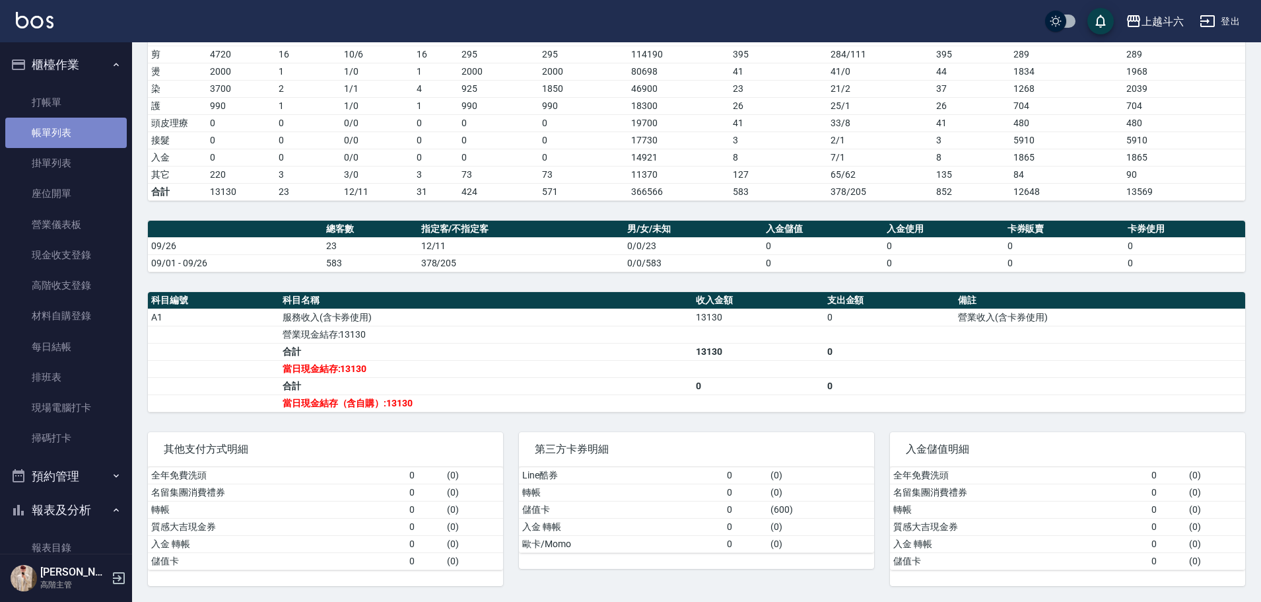
click at [82, 128] on link "帳單列表" at bounding box center [66, 133] width 122 height 30
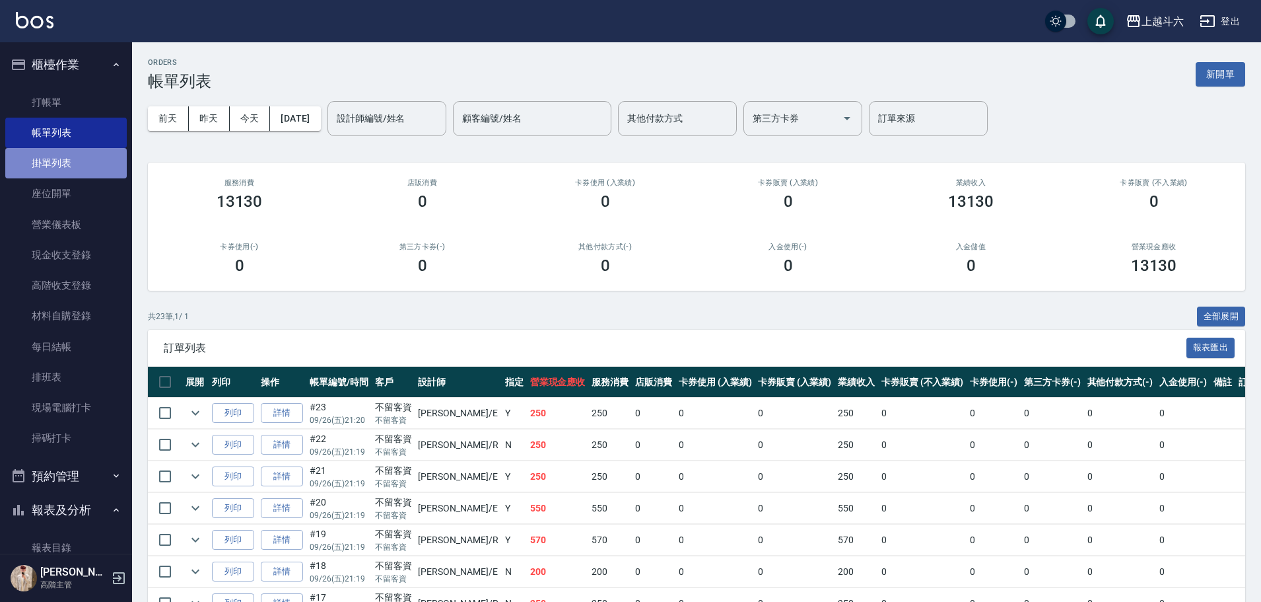
click at [106, 155] on link "掛單列表" at bounding box center [66, 163] width 122 height 30
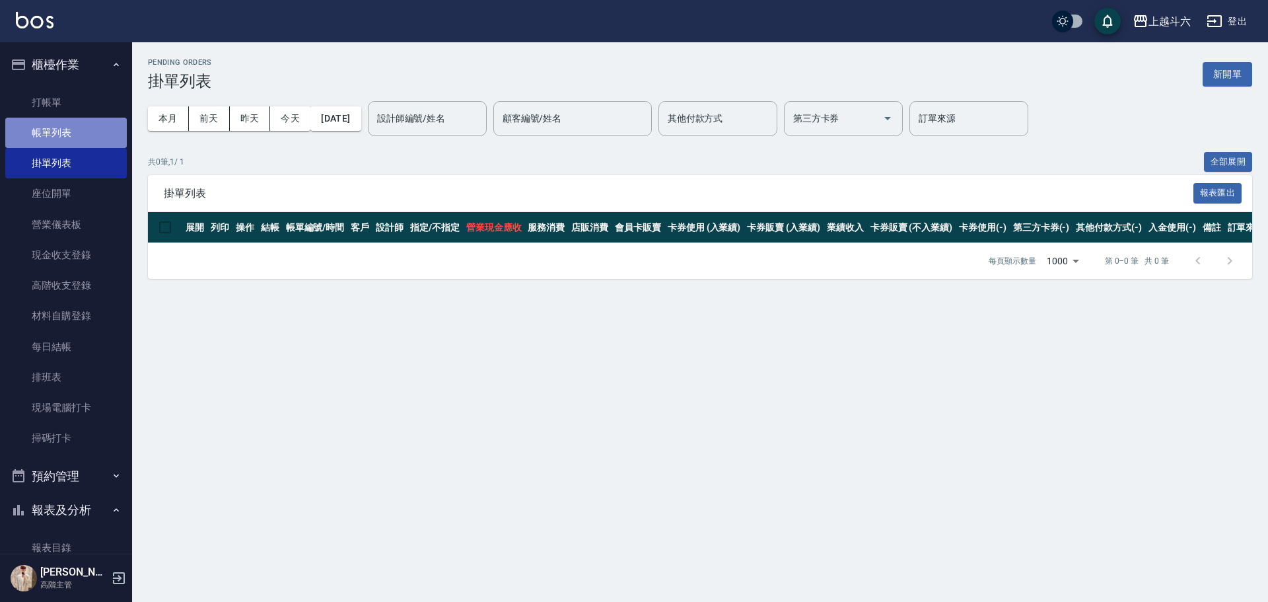
click at [67, 135] on link "帳單列表" at bounding box center [66, 133] width 122 height 30
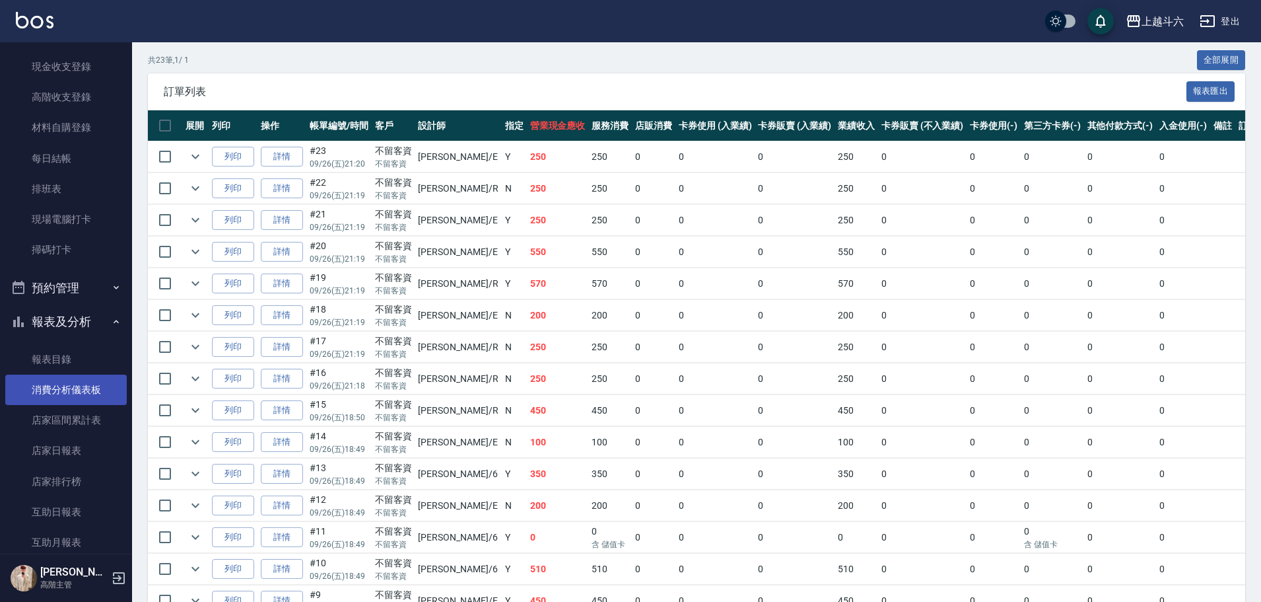
scroll to position [198, 0]
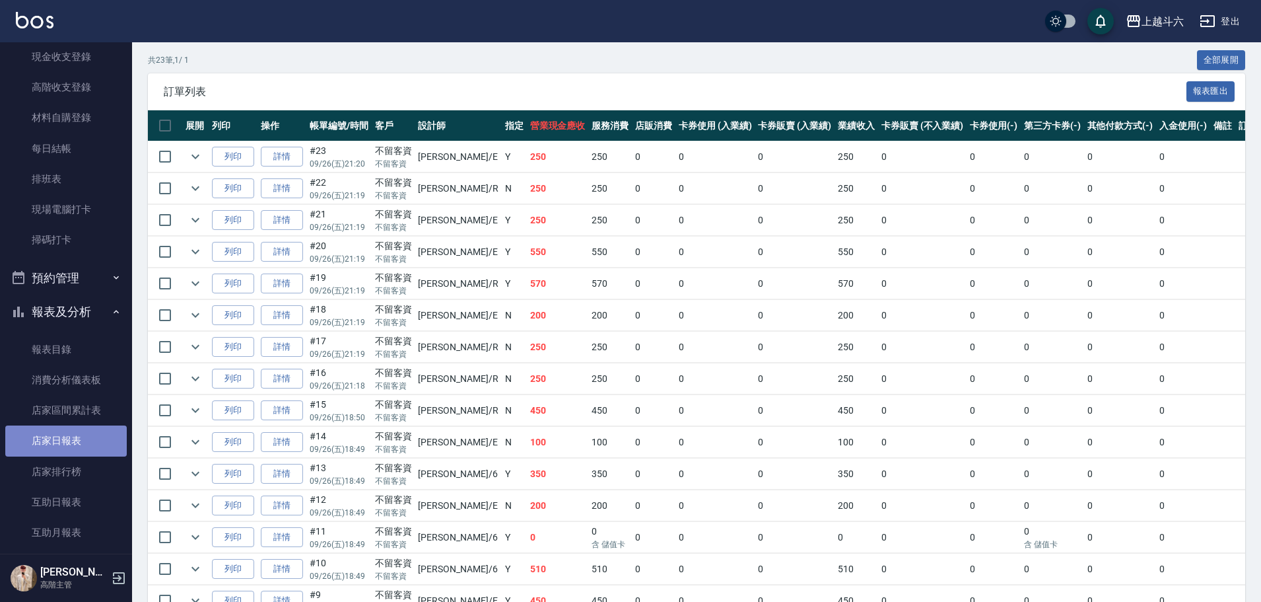
click at [86, 444] on link "店家日報表" at bounding box center [66, 440] width 122 height 30
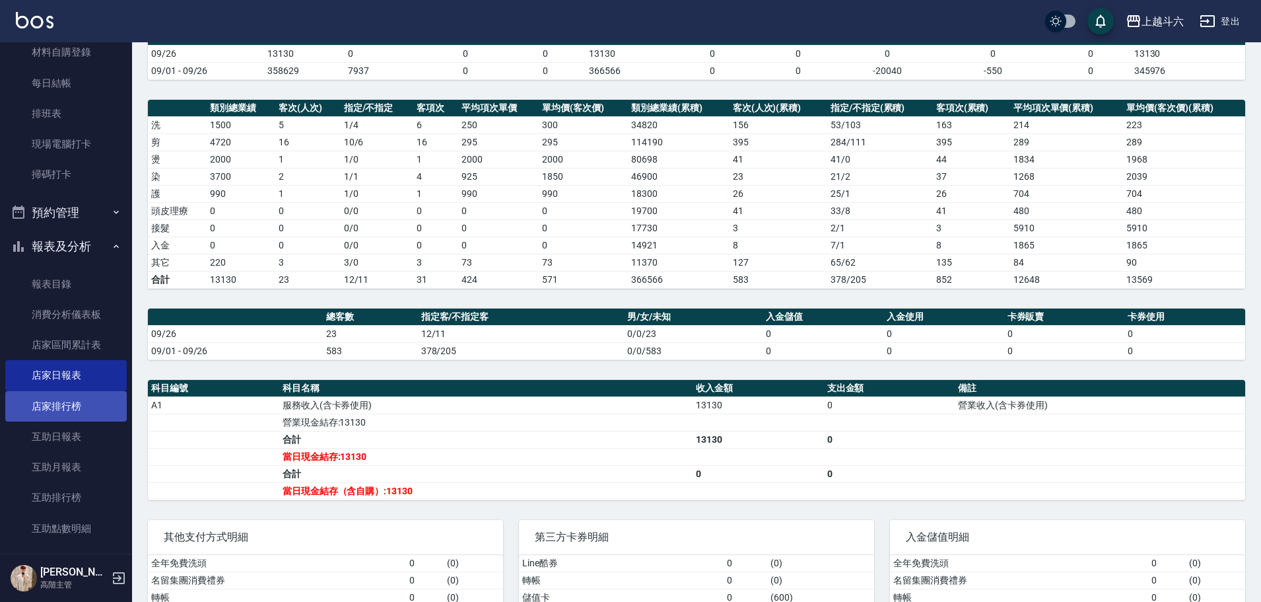
scroll to position [264, 0]
click at [77, 439] on link "互助日報表" at bounding box center [66, 436] width 122 height 30
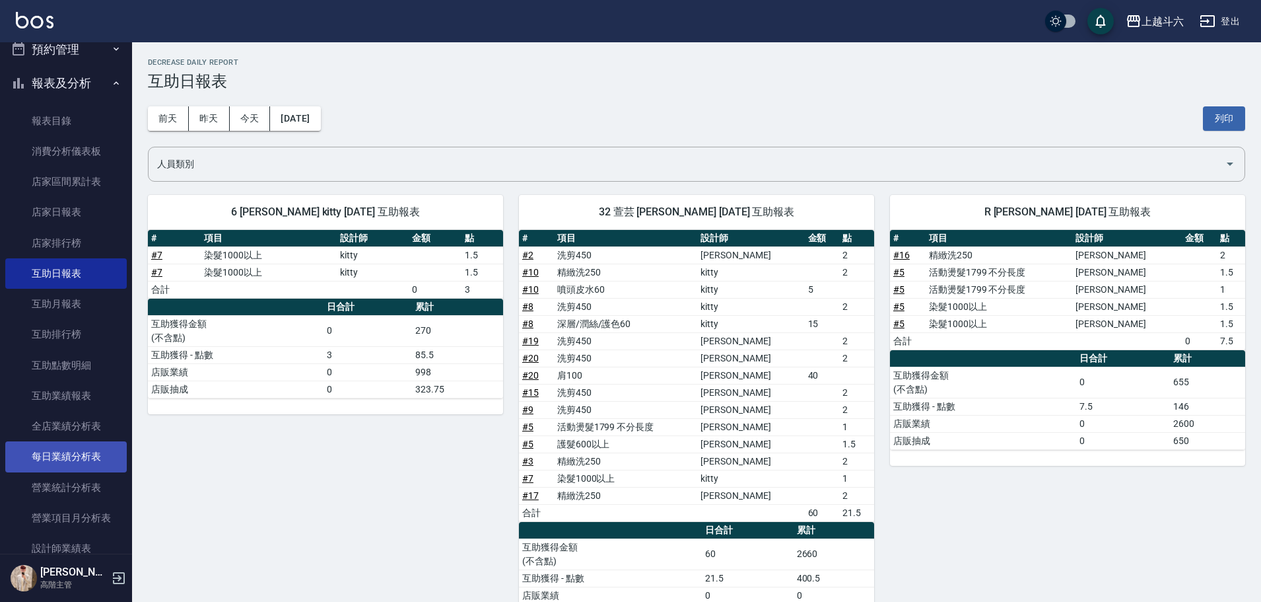
scroll to position [462, 0]
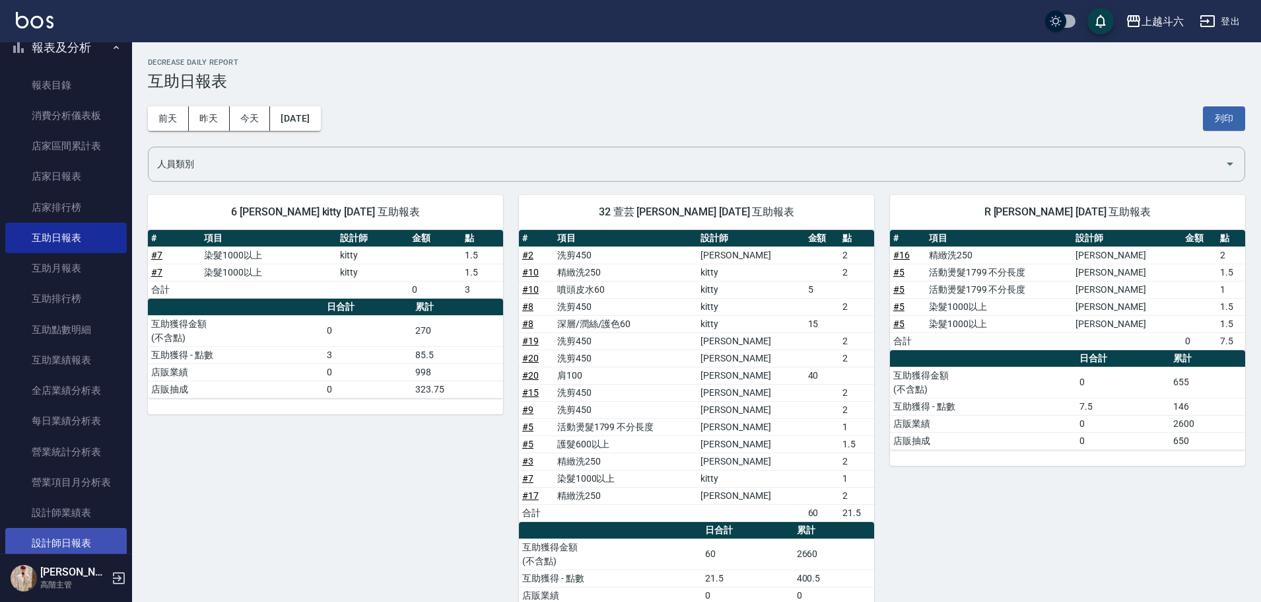
click at [92, 537] on link "設計師日報表" at bounding box center [66, 543] width 122 height 30
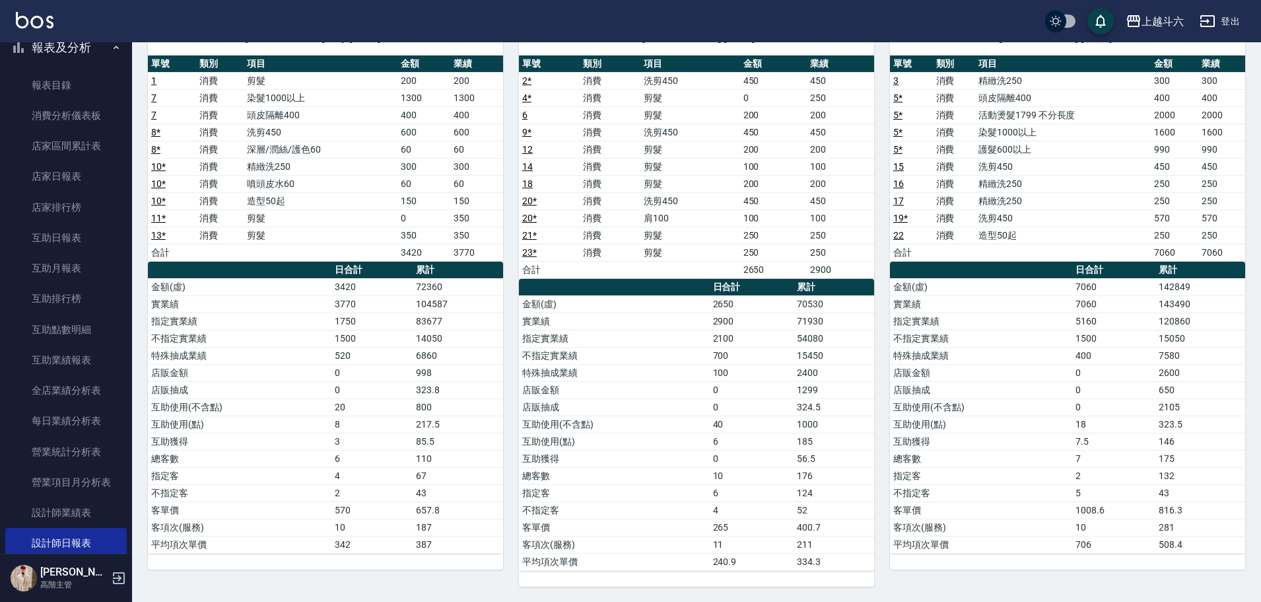
scroll to position [127, 0]
